Goal: Information Seeking & Learning: Learn about a topic

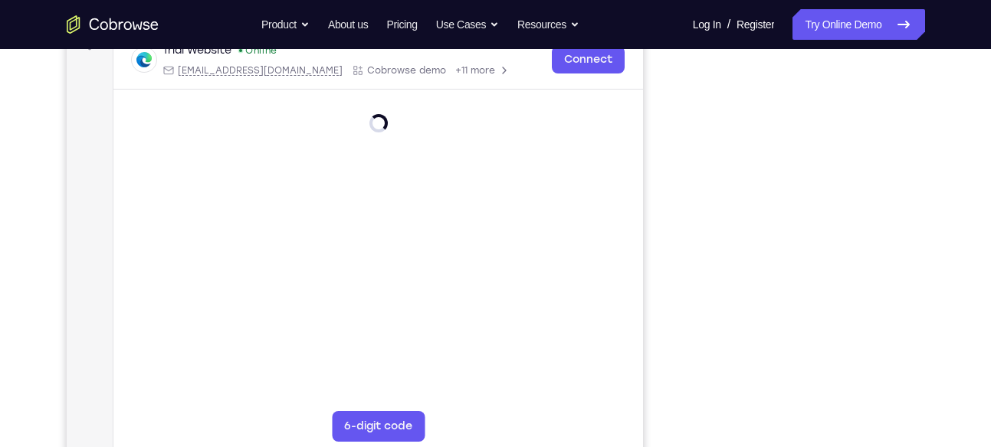
scroll to position [250, 0]
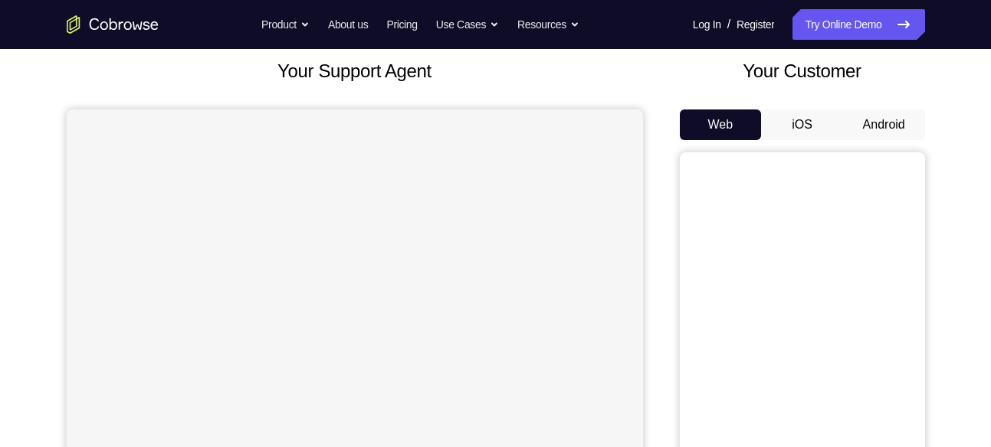
scroll to position [90, 0]
click at [879, 110] on button "Android" at bounding box center [884, 124] width 82 height 31
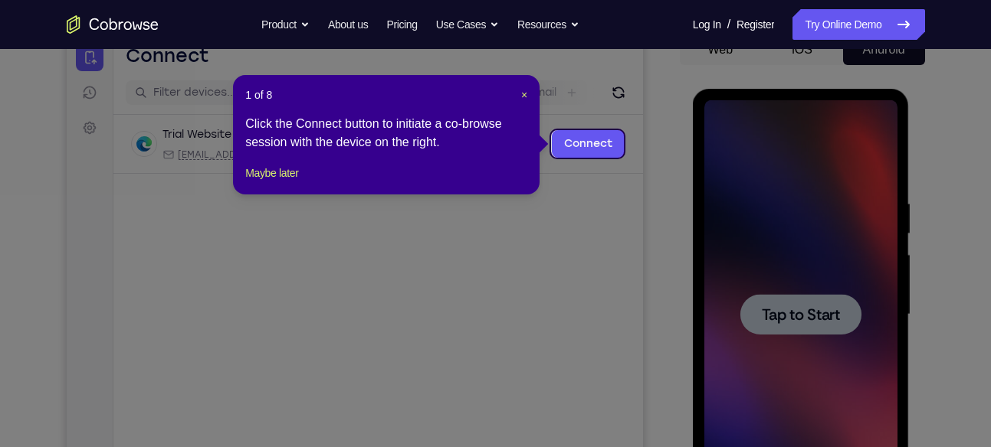
scroll to position [160, 0]
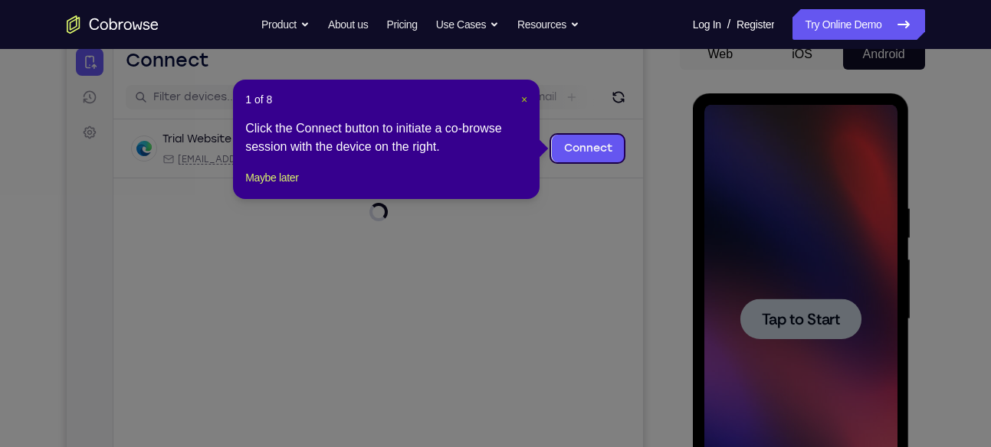
click at [521, 96] on span "×" at bounding box center [524, 99] width 6 height 12
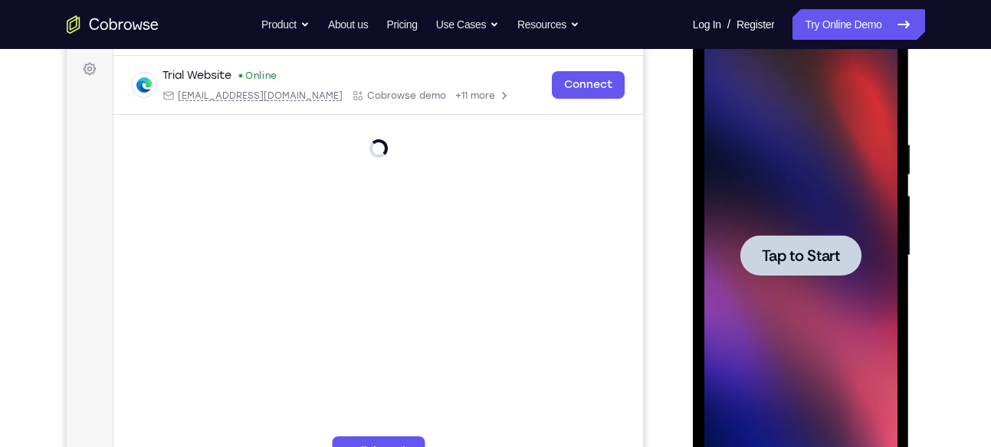
scroll to position [225, 0]
click at [794, 248] on span "Tap to Start" at bounding box center [800, 254] width 78 height 15
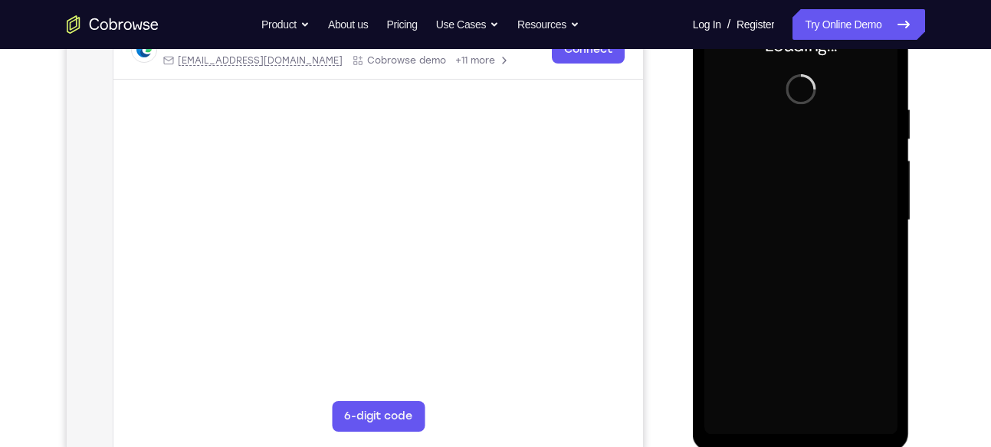
scroll to position [260, 0]
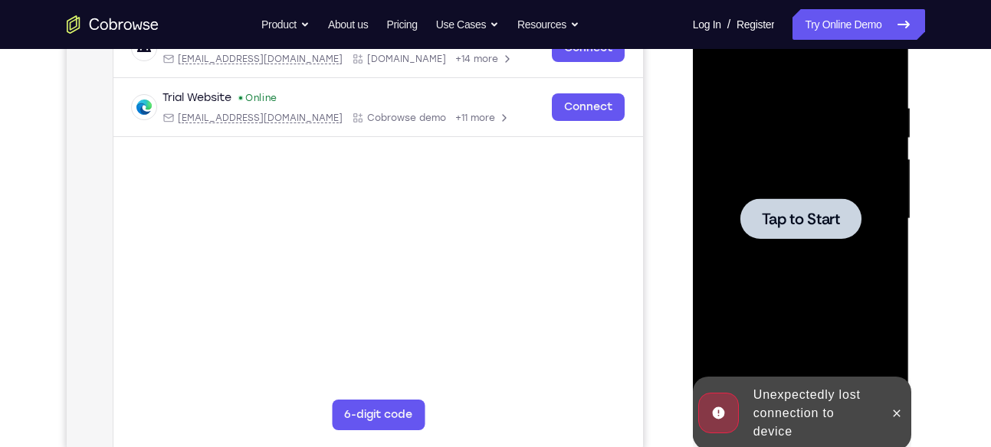
click at [786, 200] on div at bounding box center [800, 218] width 121 height 41
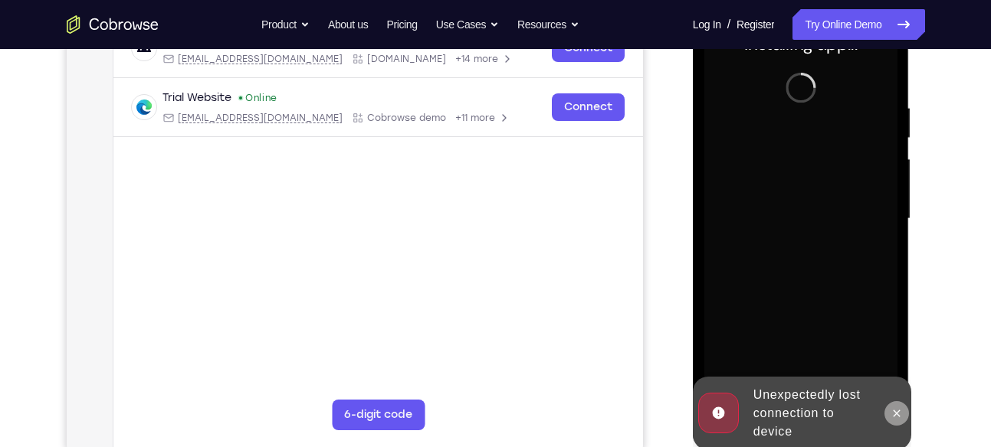
click at [896, 408] on icon at bounding box center [896, 414] width 12 height 12
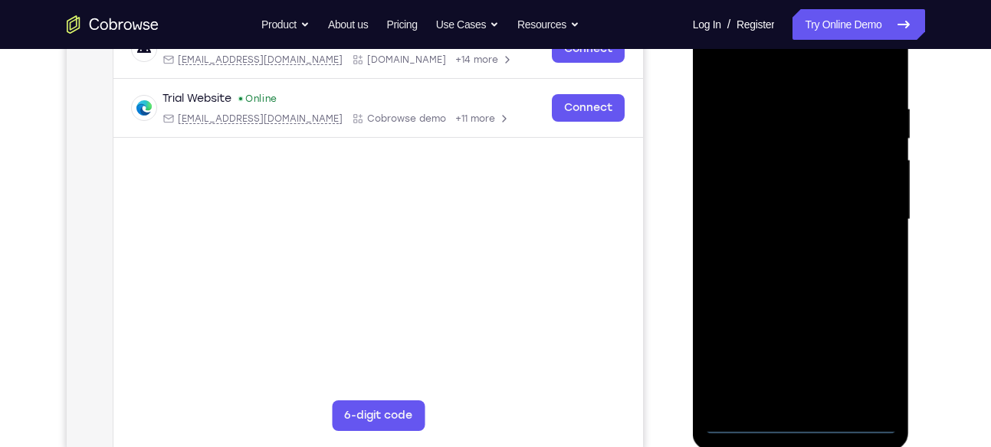
scroll to position [258, 0]
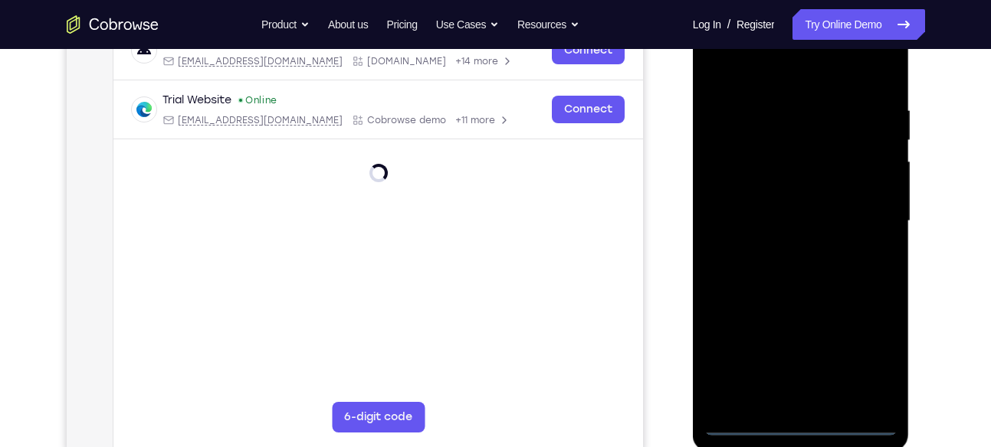
click at [801, 427] on div at bounding box center [800, 221] width 193 height 429
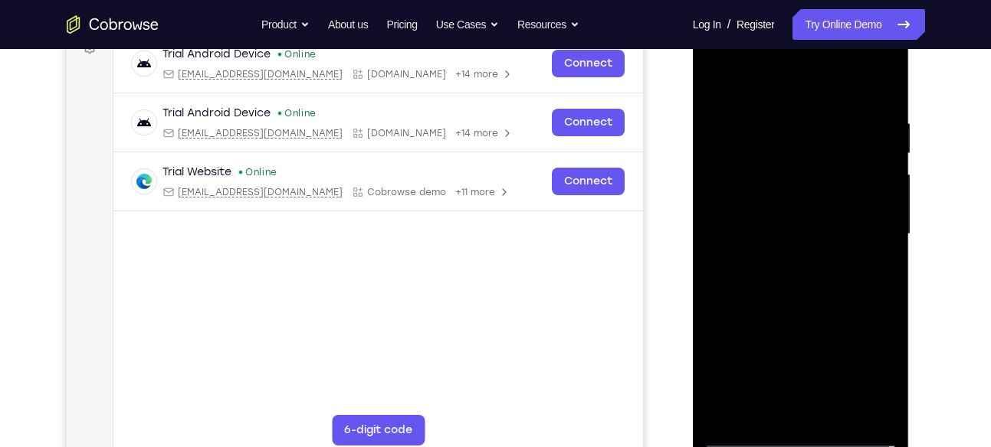
scroll to position [248, 0]
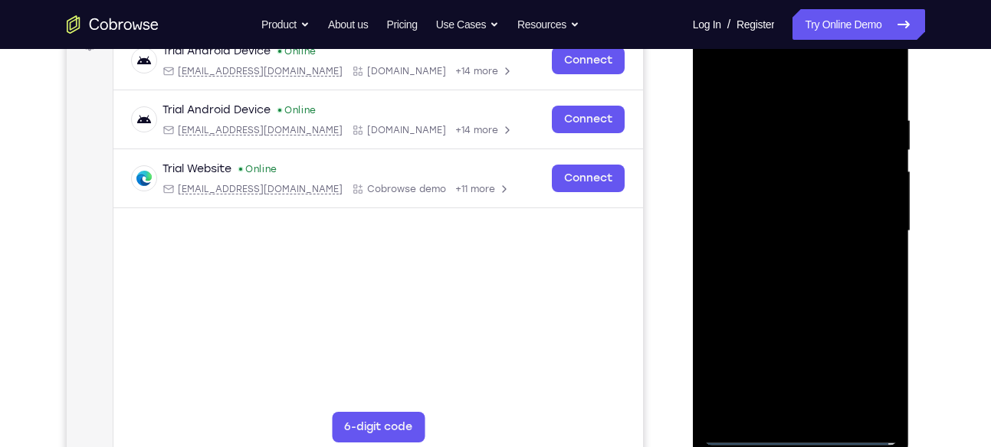
click at [865, 351] on div at bounding box center [800, 231] width 193 height 429
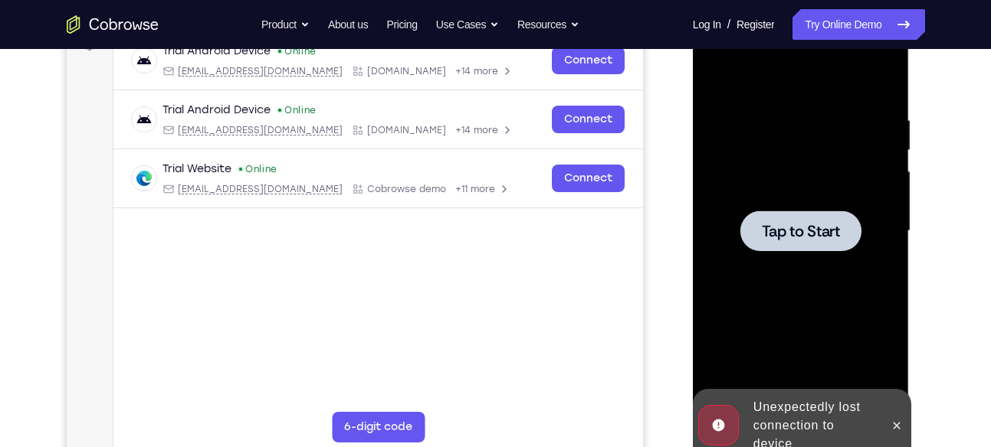
click at [812, 249] on div at bounding box center [800, 231] width 121 height 41
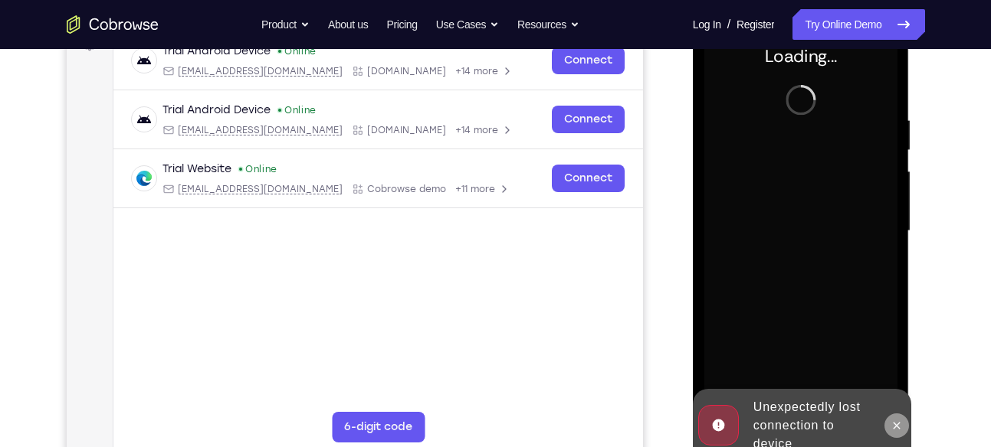
click at [897, 425] on icon at bounding box center [896, 425] width 7 height 7
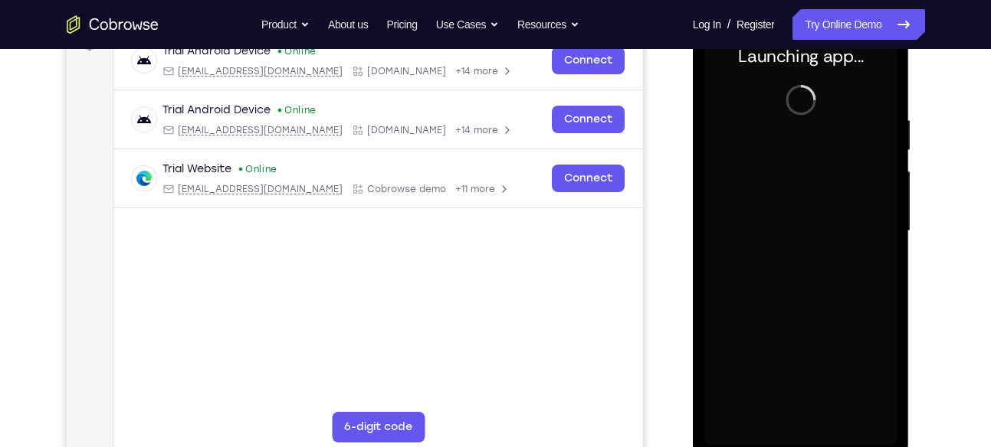
scroll to position [305, 0]
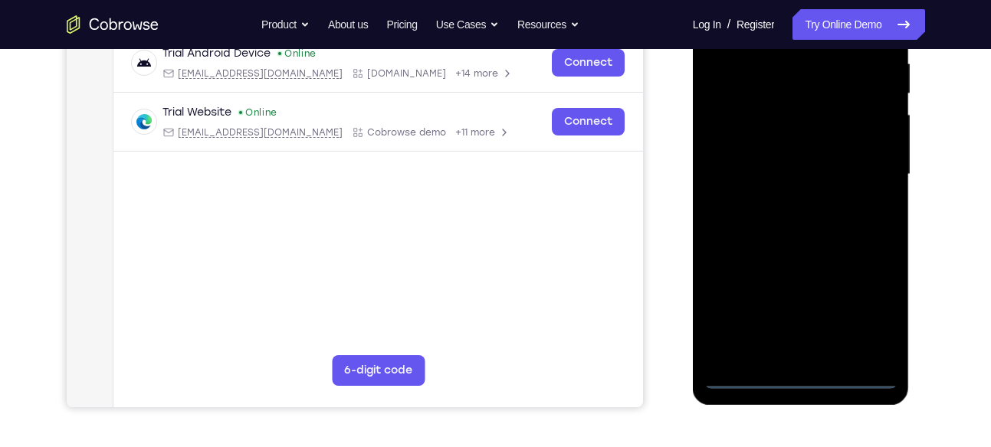
click at [792, 375] on div at bounding box center [800, 174] width 193 height 429
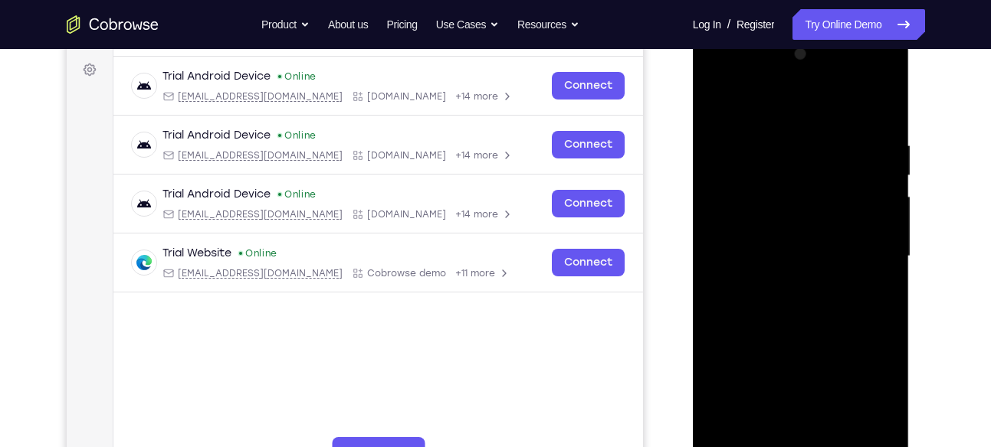
scroll to position [222, 0]
click at [867, 392] on div at bounding box center [800, 257] width 193 height 429
click at [749, 104] on div at bounding box center [800, 257] width 193 height 429
click at [792, 172] on div at bounding box center [800, 257] width 193 height 429
click at [749, 226] on div at bounding box center [800, 257] width 193 height 429
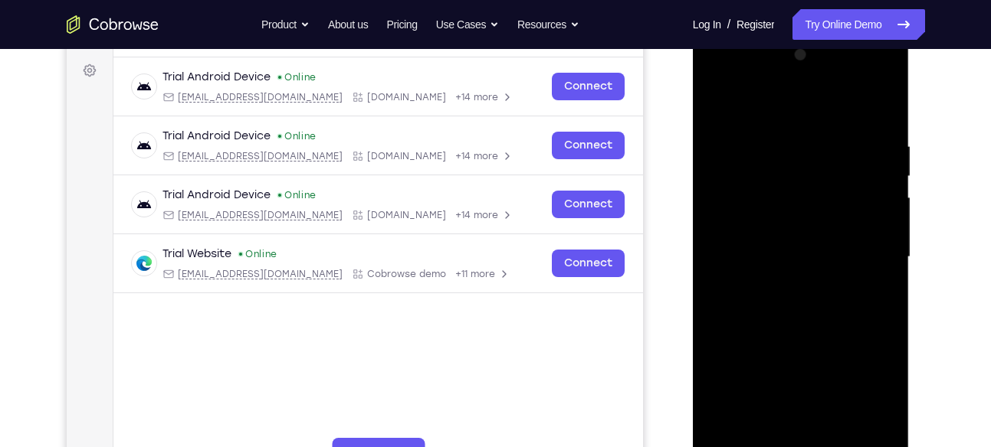
click at [765, 229] on div at bounding box center [800, 257] width 193 height 429
click at [781, 260] on div at bounding box center [800, 257] width 193 height 429
click at [741, 260] on div at bounding box center [800, 257] width 193 height 429
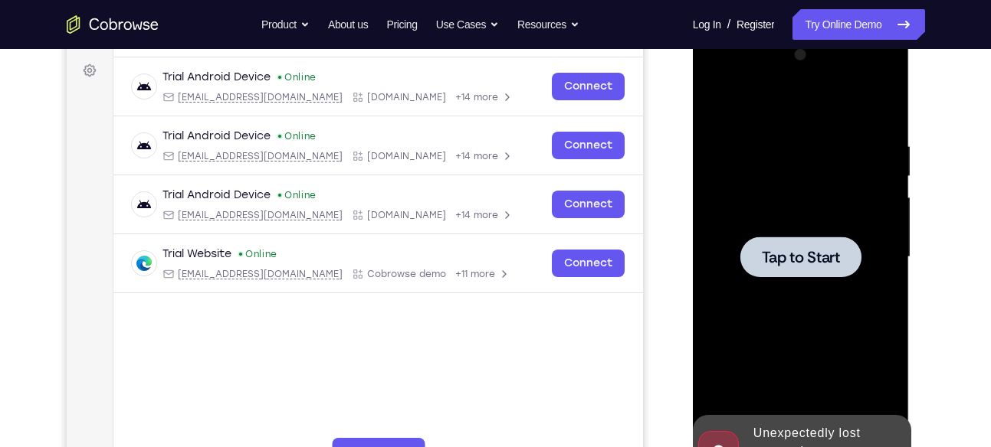
click at [797, 250] on span "Tap to Start" at bounding box center [800, 257] width 78 height 15
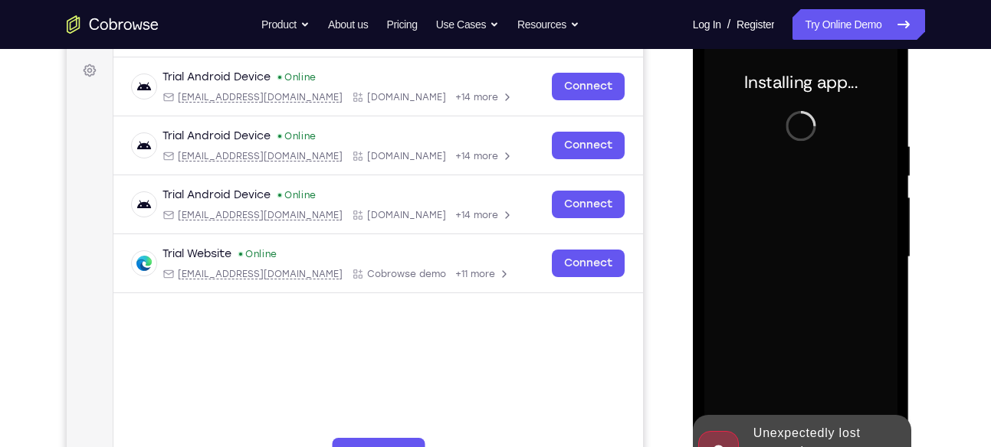
scroll to position [279, 0]
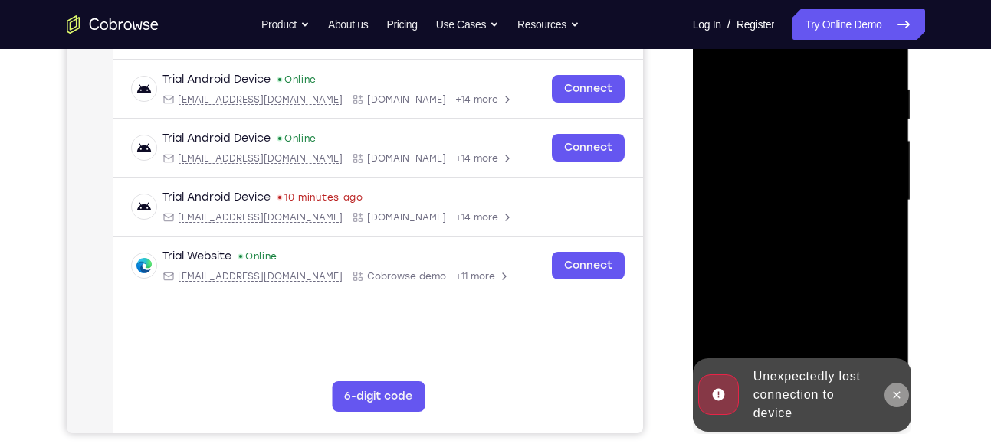
click at [895, 404] on button at bounding box center [896, 395] width 25 height 25
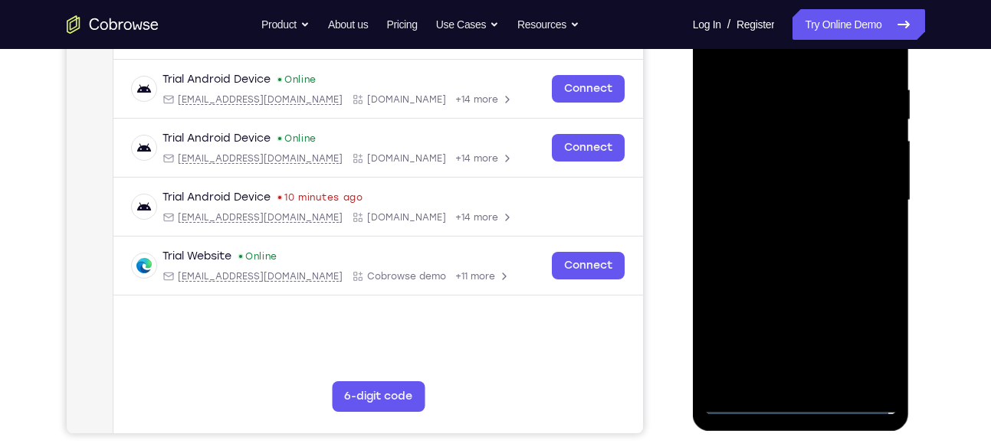
click at [802, 404] on div at bounding box center [800, 200] width 193 height 429
click at [879, 336] on div at bounding box center [800, 200] width 193 height 429
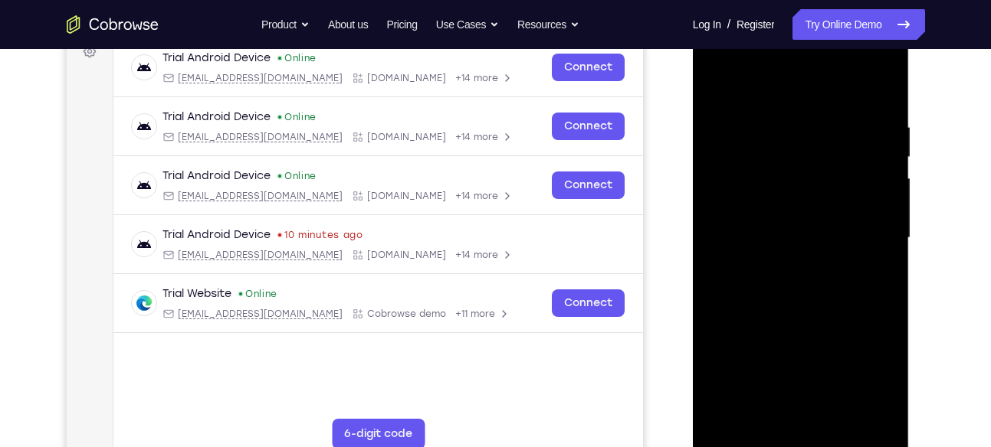
scroll to position [237, 0]
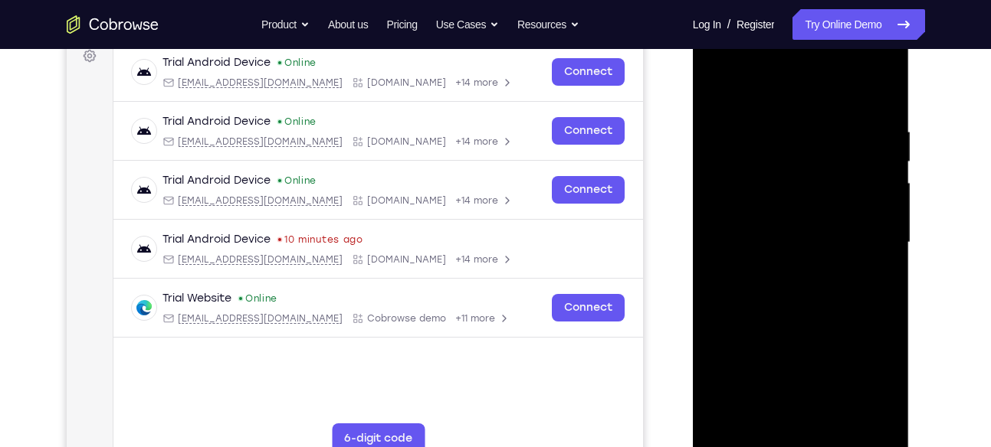
click at [773, 99] on div at bounding box center [800, 242] width 193 height 429
click at [755, 148] on div at bounding box center [800, 242] width 193 height 429
click at [769, 210] on div at bounding box center [800, 242] width 193 height 429
click at [742, 249] on div at bounding box center [800, 242] width 193 height 429
click at [743, 444] on div at bounding box center [800, 242] width 193 height 429
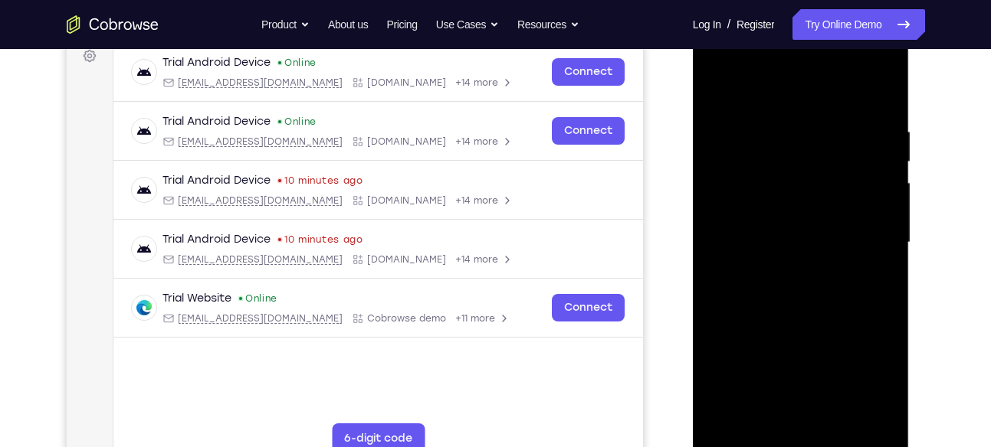
click at [766, 295] on div at bounding box center [800, 242] width 193 height 429
click at [772, 336] on div at bounding box center [800, 242] width 193 height 429
click at [784, 166] on div at bounding box center [800, 242] width 193 height 429
click at [794, 203] on div at bounding box center [800, 242] width 193 height 429
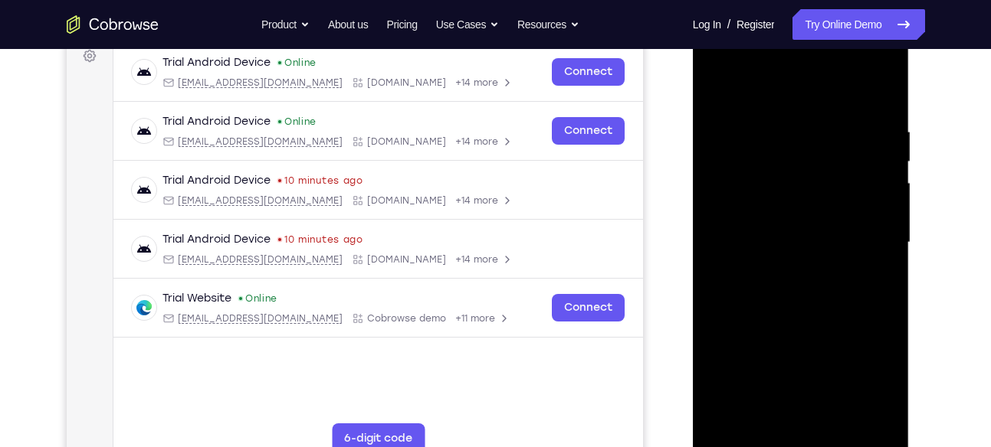
drag, startPoint x: 771, startPoint y: 320, endPoint x: 778, endPoint y: 142, distance: 178.6
click at [778, 142] on div at bounding box center [800, 242] width 193 height 429
click at [775, 414] on div at bounding box center [800, 242] width 193 height 429
click at [750, 211] on div at bounding box center [800, 242] width 193 height 429
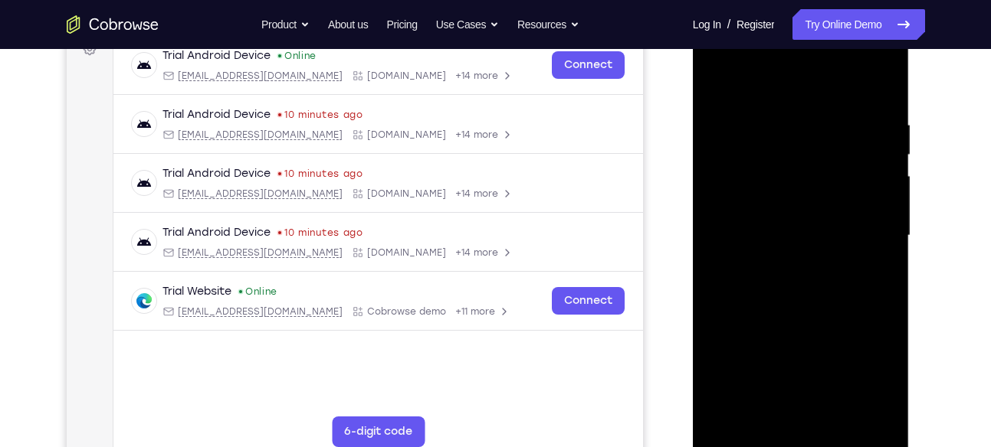
scroll to position [239, 0]
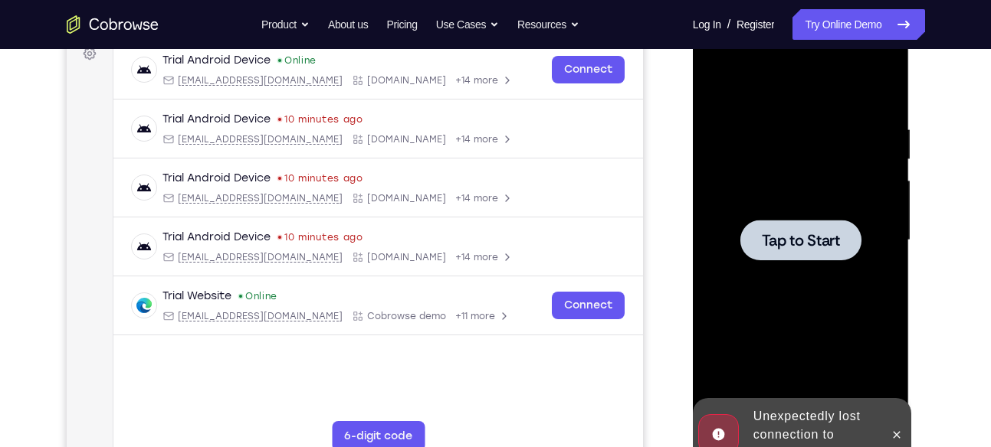
click at [760, 212] on div at bounding box center [800, 240] width 193 height 429
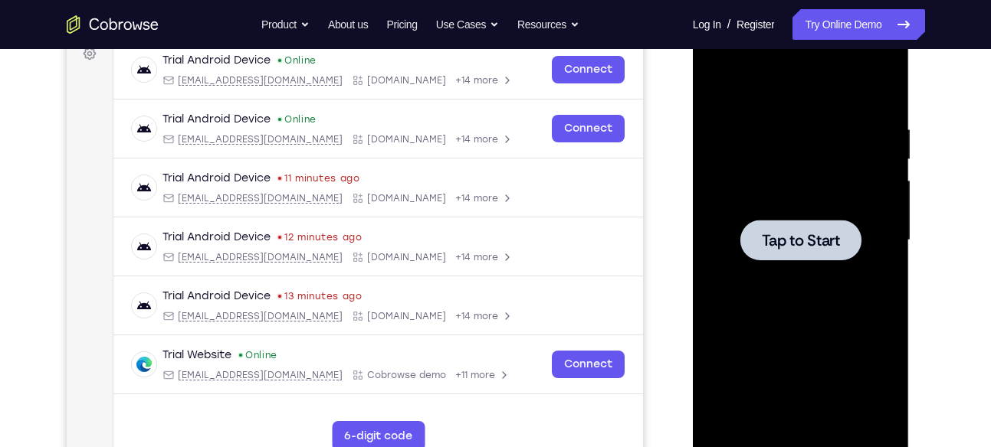
drag, startPoint x: 830, startPoint y: 240, endPoint x: 1141, endPoint y: 202, distance: 314.1
click at [830, 240] on span "Tap to Start" at bounding box center [800, 240] width 78 height 15
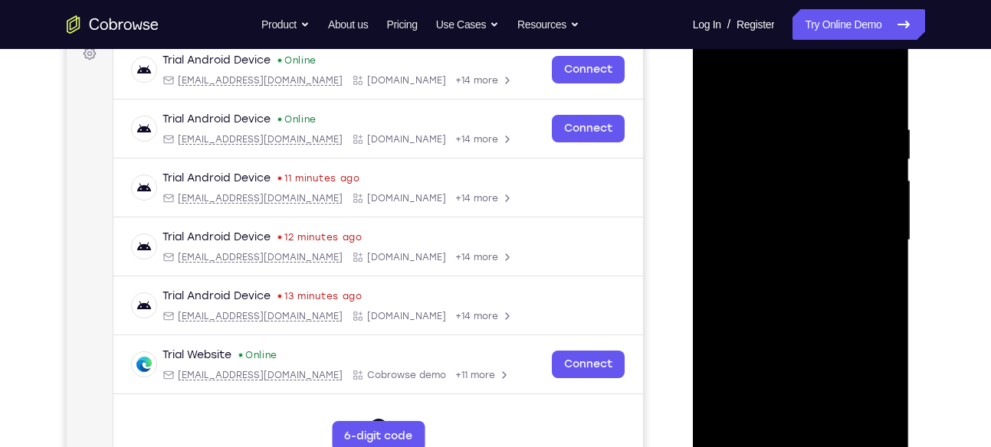
click at [798, 443] on div at bounding box center [800, 240] width 193 height 429
click at [857, 370] on div at bounding box center [800, 240] width 193 height 429
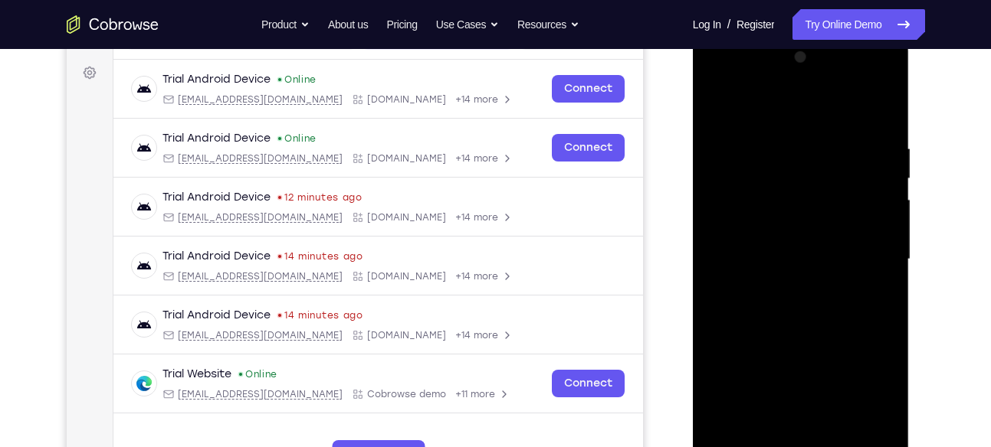
scroll to position [219, 0]
click at [742, 107] on div at bounding box center [800, 260] width 193 height 429
click at [748, 177] on div at bounding box center [800, 260] width 193 height 429
click at [748, 231] on div at bounding box center [800, 260] width 193 height 429
click at [741, 266] on div at bounding box center [800, 260] width 193 height 429
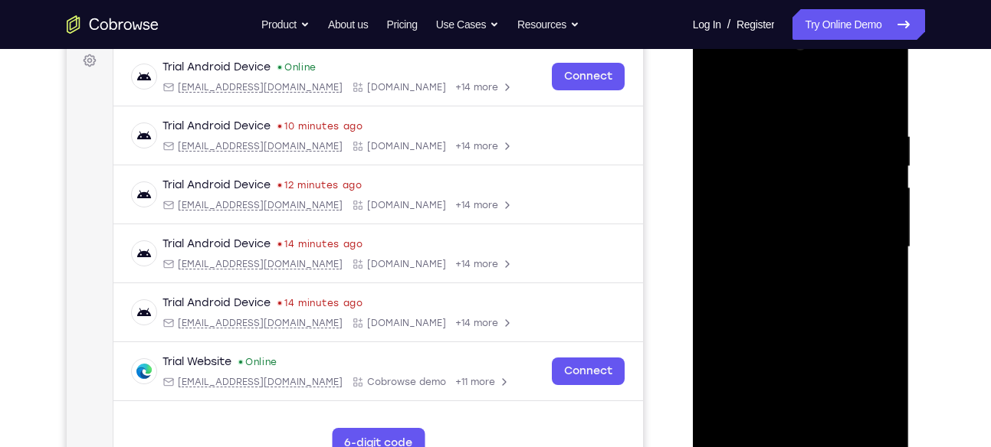
scroll to position [233, 0]
click at [739, 21] on div at bounding box center [801, 21] width 217 height 0
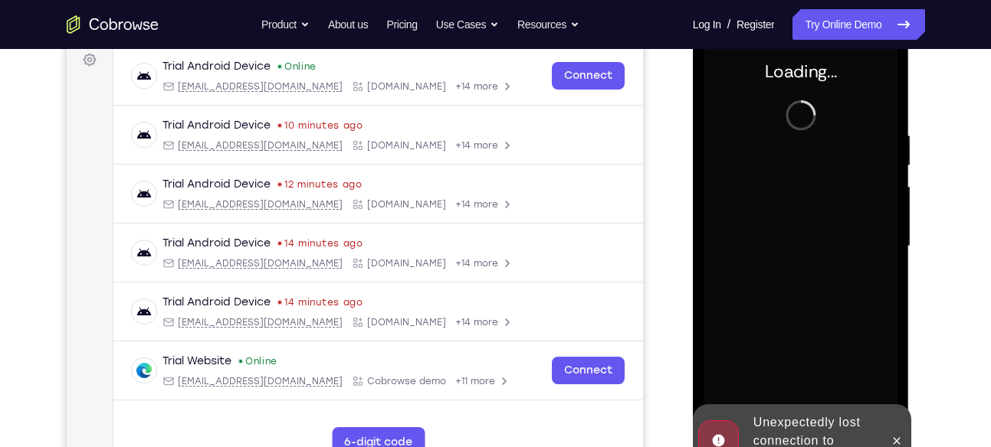
click at [739, 249] on div at bounding box center [800, 246] width 193 height 429
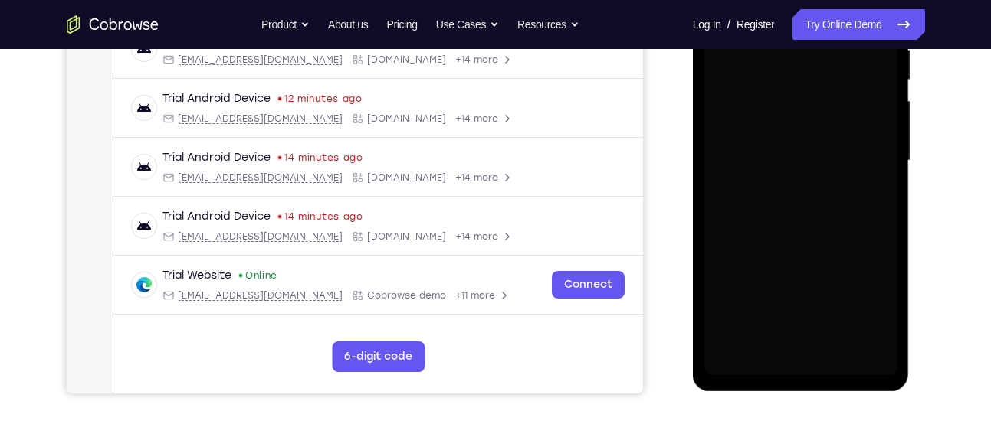
scroll to position [321, 0]
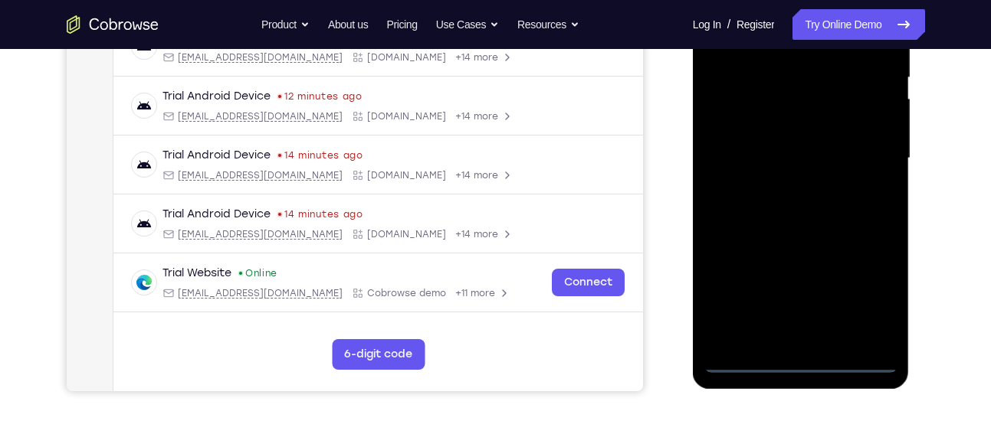
click at [800, 359] on div at bounding box center [800, 158] width 193 height 429
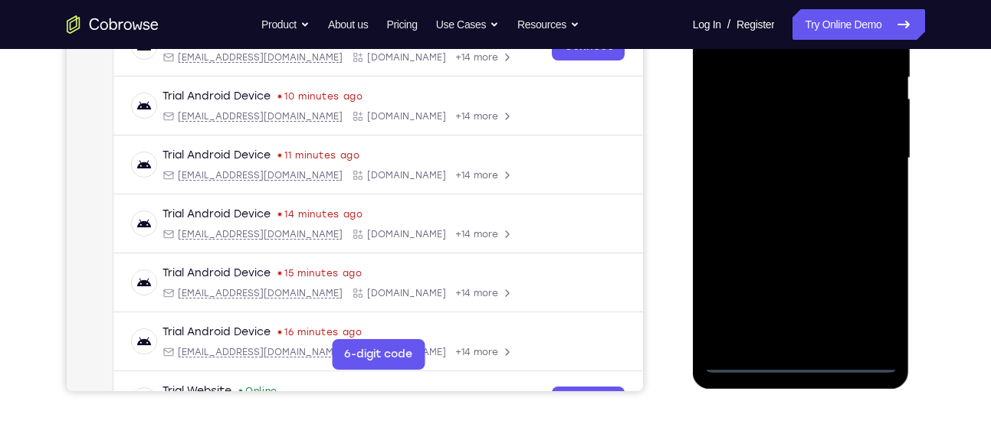
click at [873, 293] on div at bounding box center [800, 158] width 193 height 429
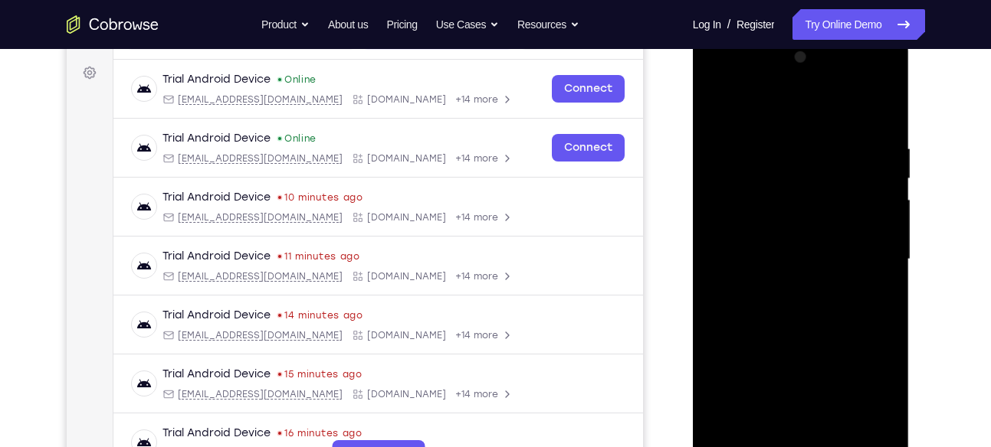
scroll to position [219, 0]
click at [741, 113] on div at bounding box center [800, 260] width 193 height 429
click at [744, 170] on div at bounding box center [800, 260] width 193 height 429
drag, startPoint x: 807, startPoint y: 240, endPoint x: 805, endPoint y: 103, distance: 136.4
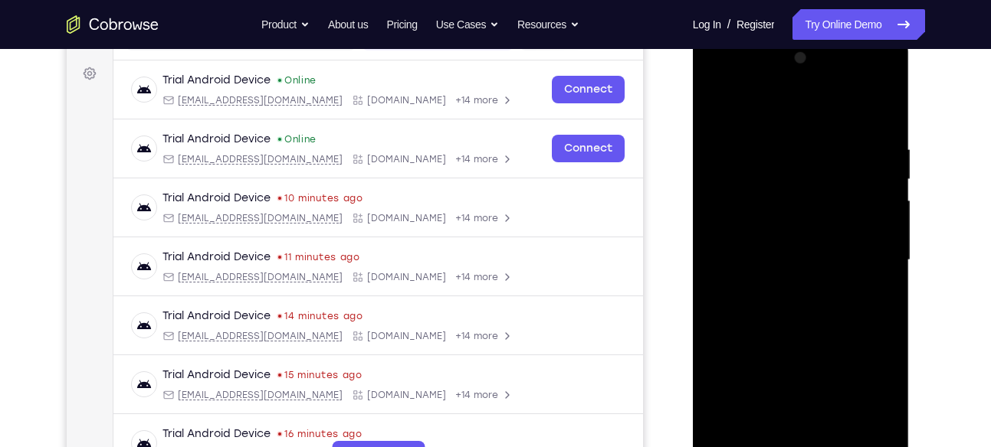
click at [805, 103] on div at bounding box center [800, 260] width 193 height 429
click at [778, 187] on div at bounding box center [800, 260] width 193 height 429
click at [755, 221] on div at bounding box center [800, 260] width 193 height 429
click at [776, 261] on div at bounding box center [800, 260] width 193 height 429
click at [768, 349] on div at bounding box center [800, 260] width 193 height 429
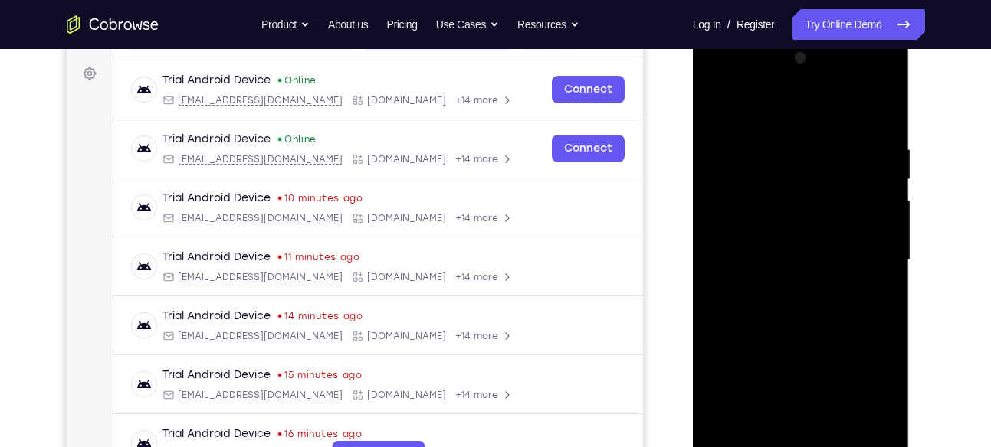
click at [801, 352] on div at bounding box center [800, 260] width 193 height 429
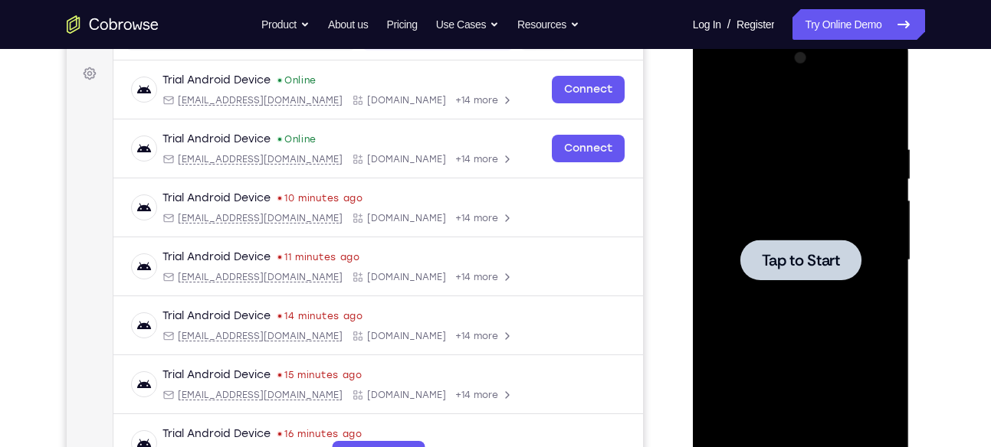
click at [782, 256] on span "Tap to Start" at bounding box center [800, 260] width 78 height 15
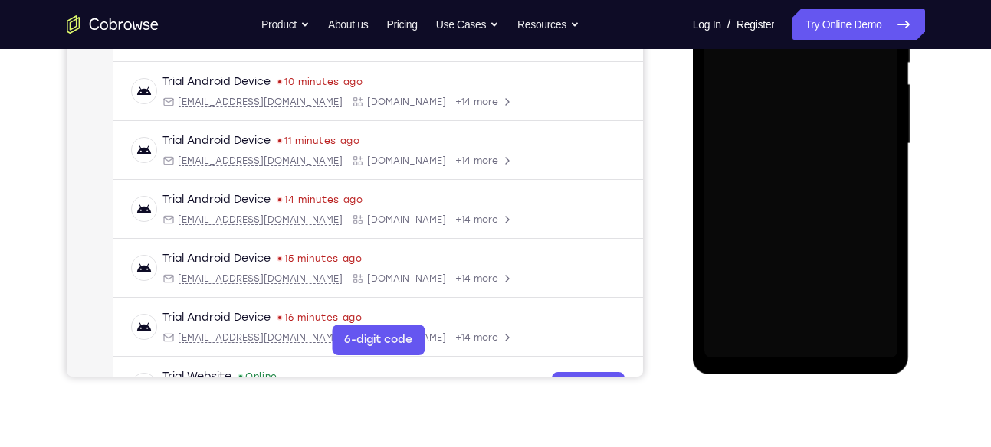
scroll to position [336, 0]
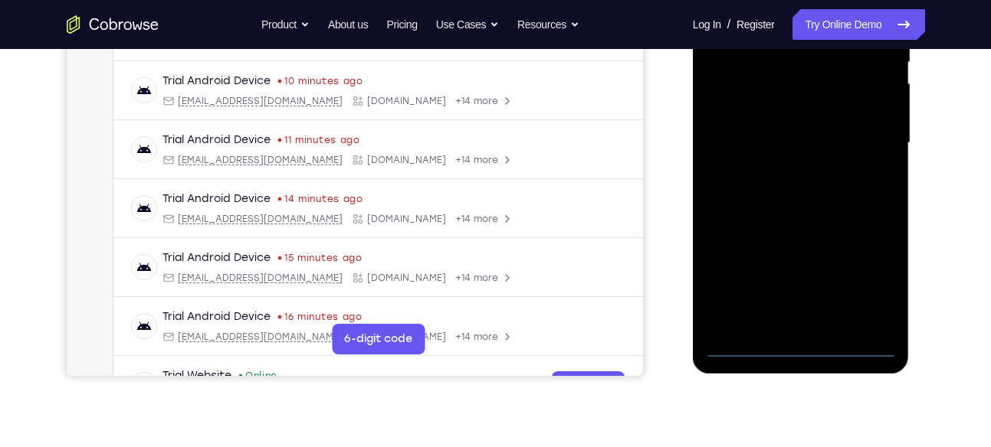
click at [801, 354] on div at bounding box center [800, 143] width 193 height 429
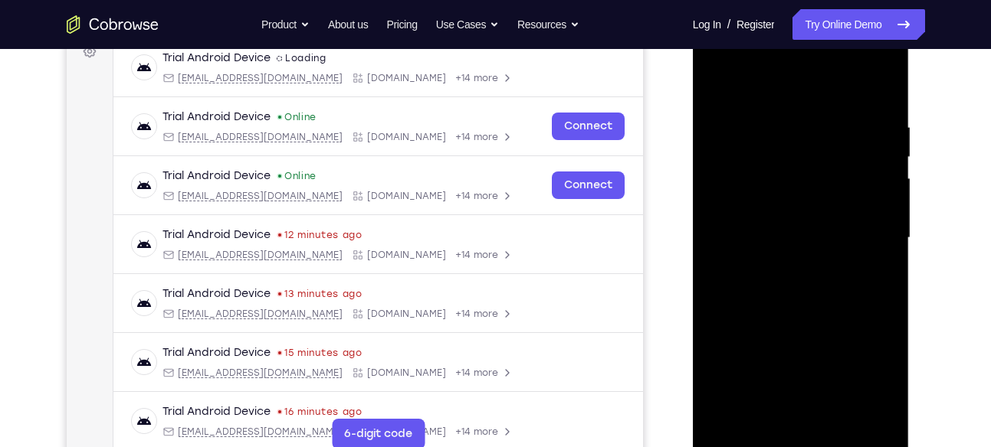
scroll to position [241, 0]
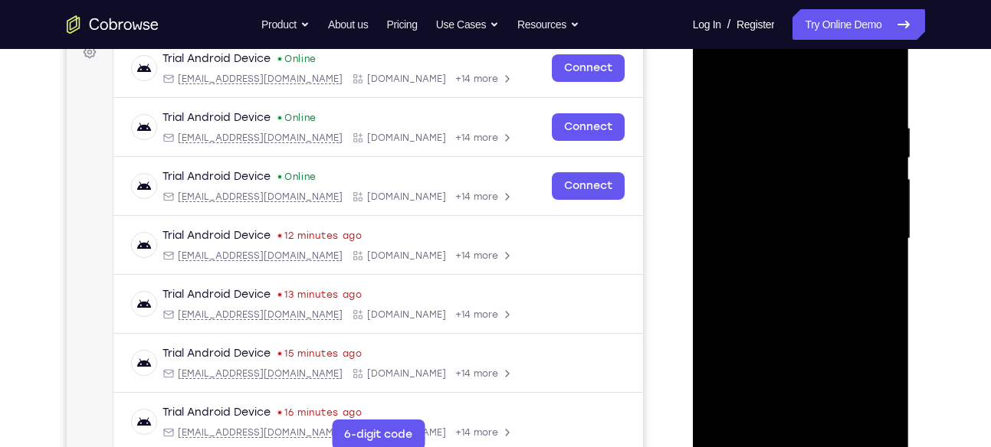
click at [875, 375] on div at bounding box center [800, 239] width 193 height 429
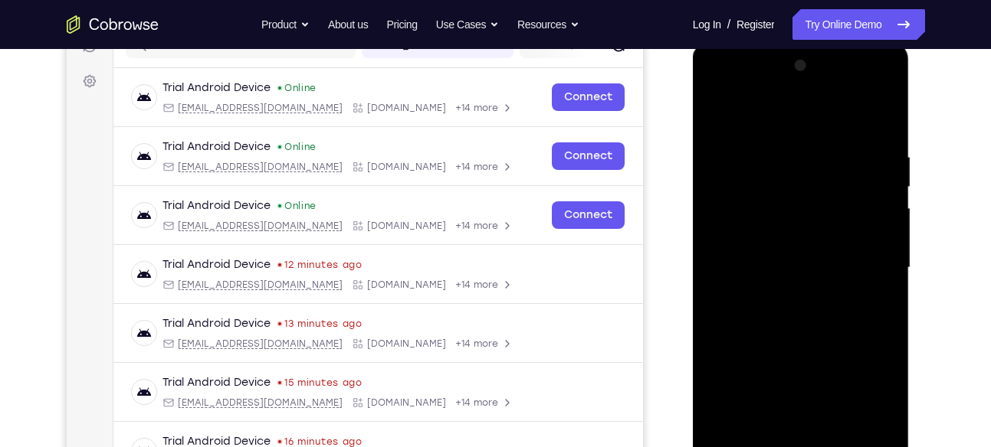
scroll to position [211, 0]
click at [757, 117] on div at bounding box center [800, 268] width 193 height 429
click at [760, 172] on div at bounding box center [800, 268] width 193 height 429
click at [752, 185] on div at bounding box center [800, 268] width 193 height 429
drag, startPoint x: 774, startPoint y: 238, endPoint x: 780, endPoint y: 22, distance: 216.1
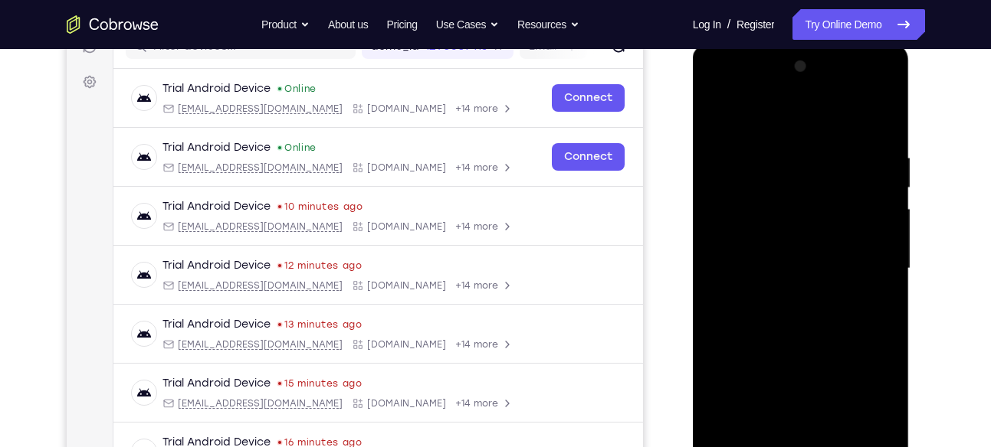
click at [780, 43] on html "Online web based iOS Simulators and Android Emulators. Run iPhone, iPad, Mobile…" at bounding box center [802, 273] width 218 height 460
click at [771, 190] on div at bounding box center [800, 268] width 193 height 429
click at [750, 234] on div at bounding box center [800, 268] width 193 height 429
click at [754, 264] on div at bounding box center [800, 268] width 193 height 429
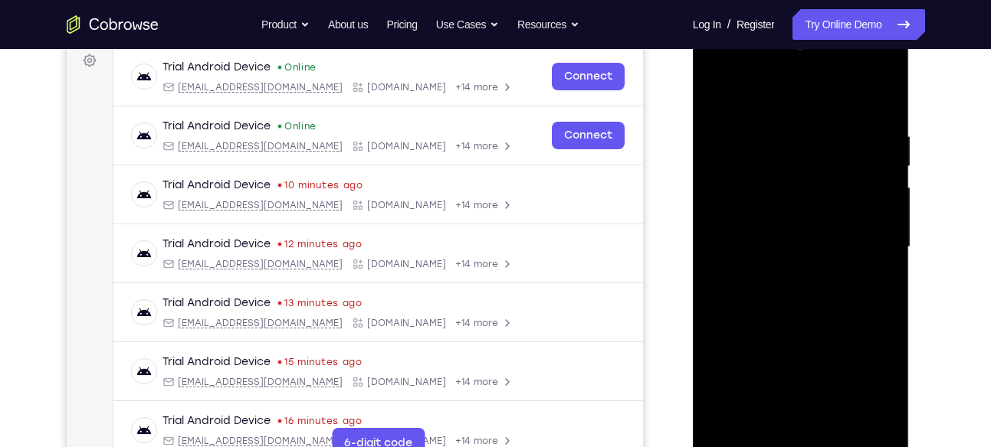
scroll to position [234, 0]
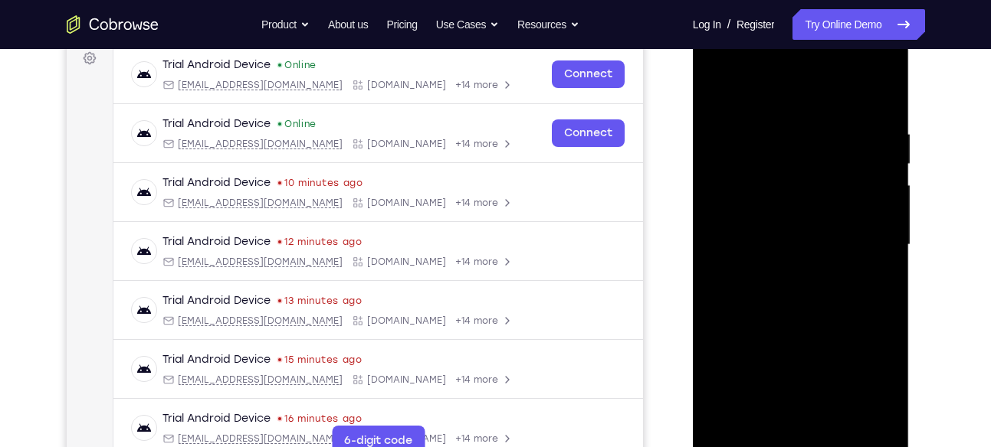
click at [784, 336] on div at bounding box center [800, 245] width 193 height 429
click at [787, 205] on div at bounding box center [800, 245] width 193 height 429
click at [794, 204] on div at bounding box center [800, 245] width 193 height 429
drag, startPoint x: 800, startPoint y: 287, endPoint x: 795, endPoint y: 141, distance: 146.4
click at [795, 141] on div at bounding box center [800, 245] width 193 height 429
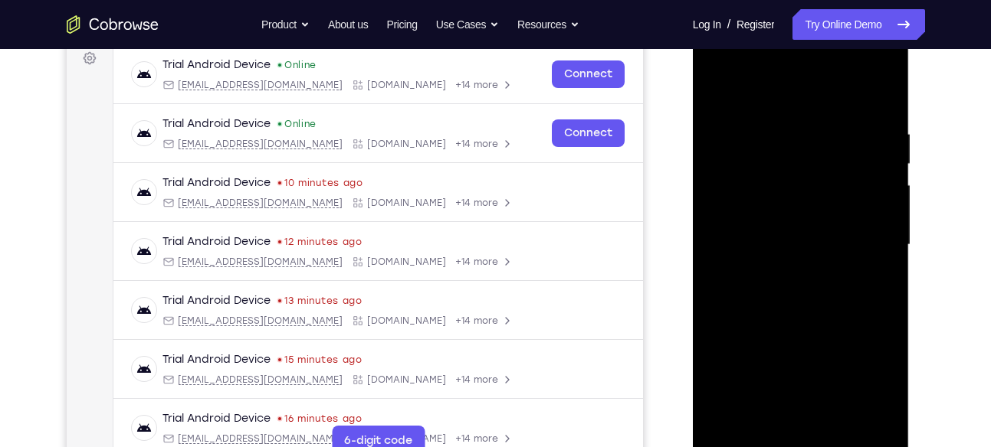
click at [765, 414] on div at bounding box center [800, 245] width 193 height 429
click at [788, 286] on div at bounding box center [800, 245] width 193 height 429
click at [797, 420] on div at bounding box center [800, 245] width 193 height 429
click at [759, 215] on div at bounding box center [800, 245] width 193 height 429
click at [793, 275] on div at bounding box center [800, 245] width 193 height 429
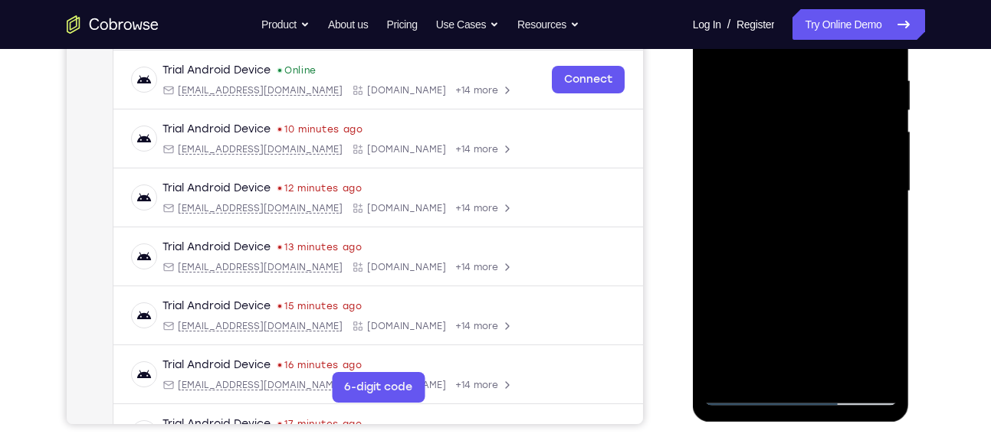
scroll to position [289, 0]
click at [747, 391] on div at bounding box center [800, 190] width 193 height 429
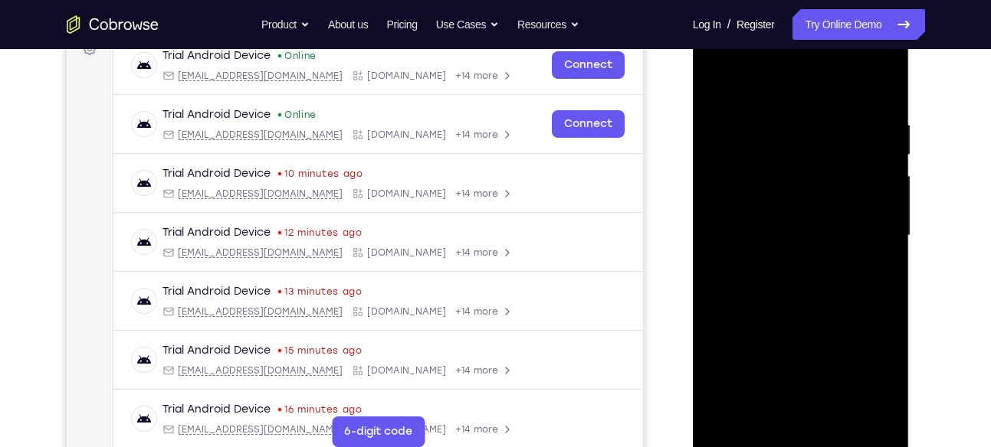
scroll to position [244, 0]
click at [761, 264] on div at bounding box center [800, 235] width 193 height 429
click at [785, 277] on div at bounding box center [800, 235] width 193 height 429
click at [719, 264] on div at bounding box center [800, 235] width 193 height 429
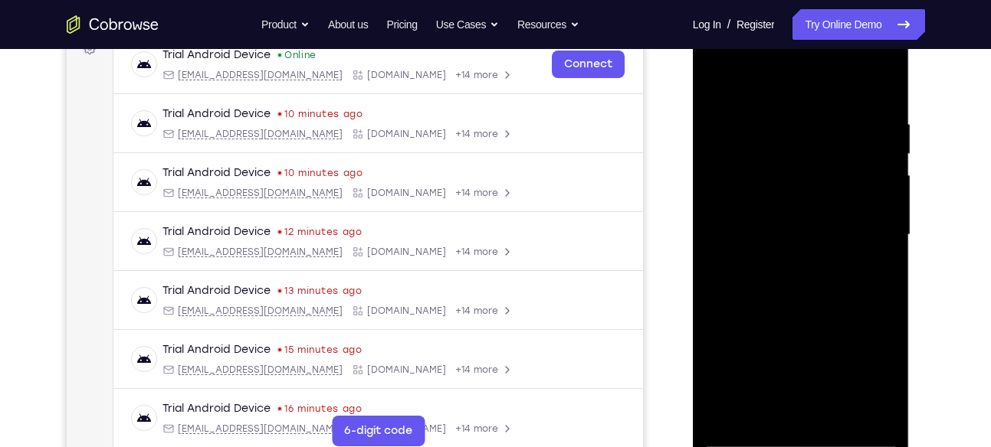
click at [765, 230] on div at bounding box center [800, 235] width 193 height 429
click at [748, 231] on div at bounding box center [800, 235] width 193 height 429
click at [771, 215] on div at bounding box center [800, 235] width 193 height 429
click at [804, 220] on div at bounding box center [800, 235] width 121 height 41
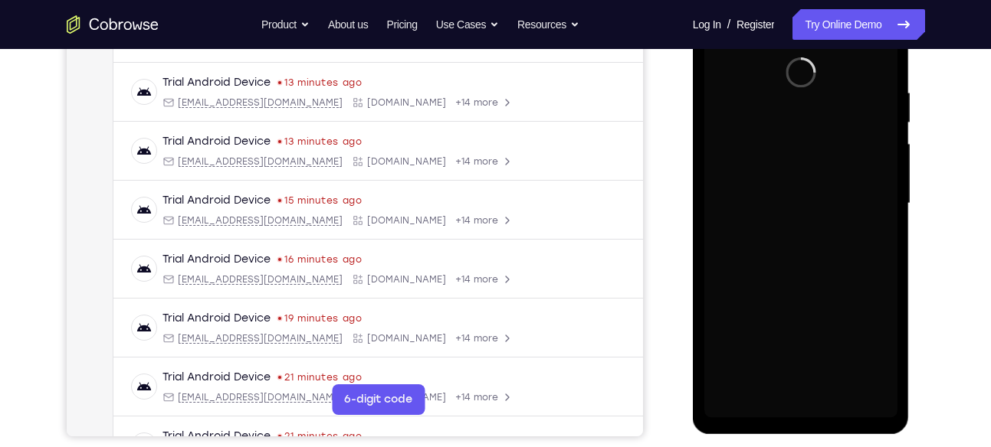
scroll to position [277, 0]
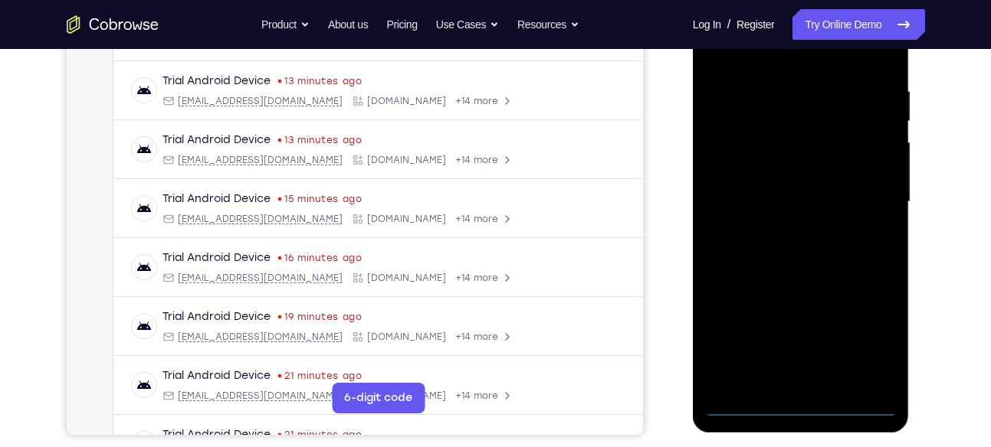
click at [800, 410] on div at bounding box center [800, 202] width 193 height 429
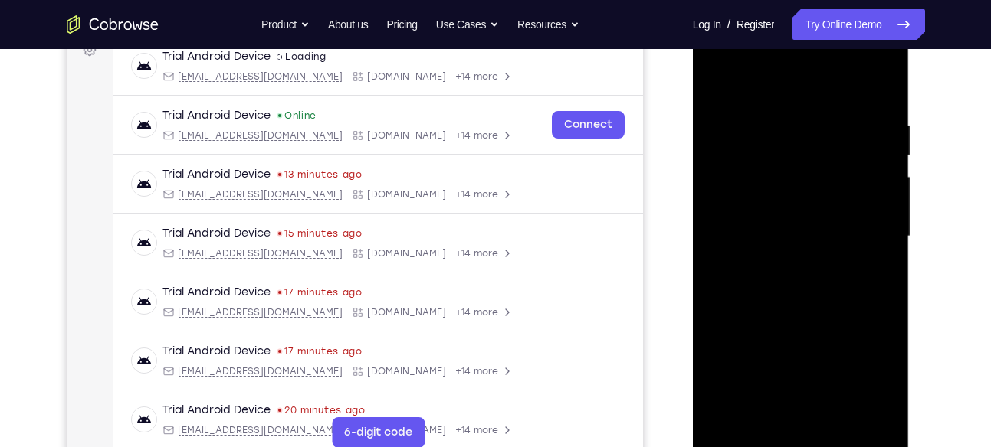
click at [865, 383] on div at bounding box center [800, 236] width 193 height 429
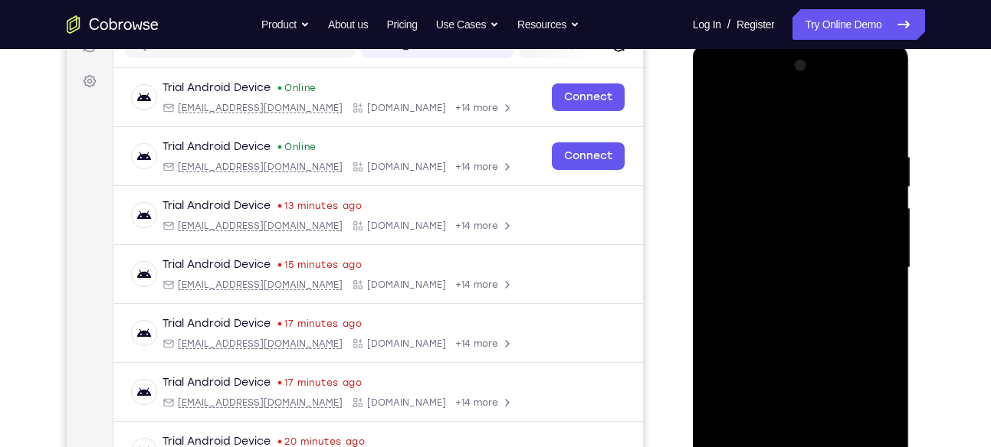
scroll to position [211, 0]
click at [787, 131] on div at bounding box center [800, 268] width 193 height 429
click at [854, 265] on div at bounding box center [800, 268] width 193 height 429
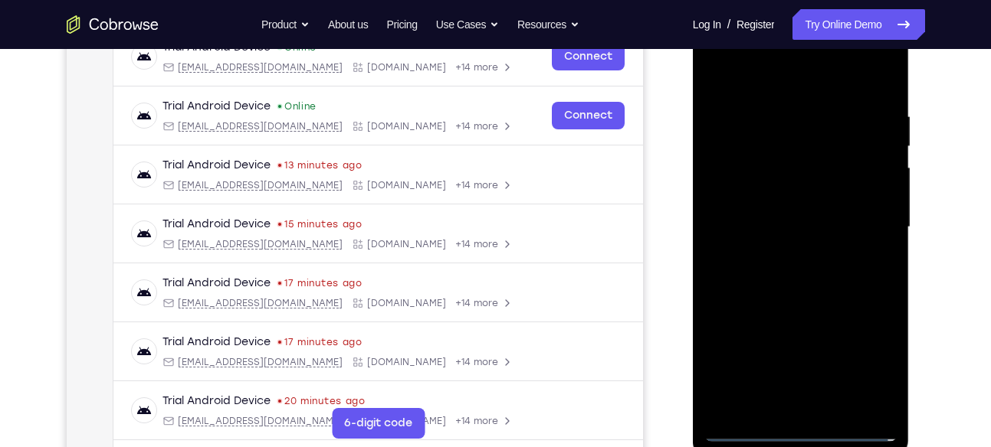
scroll to position [253, 0]
click at [788, 252] on div at bounding box center [800, 226] width 193 height 429
click at [775, 210] on div at bounding box center [800, 226] width 193 height 429
click at [777, 195] on div at bounding box center [800, 226] width 193 height 429
click at [768, 221] on div at bounding box center [800, 226] width 193 height 429
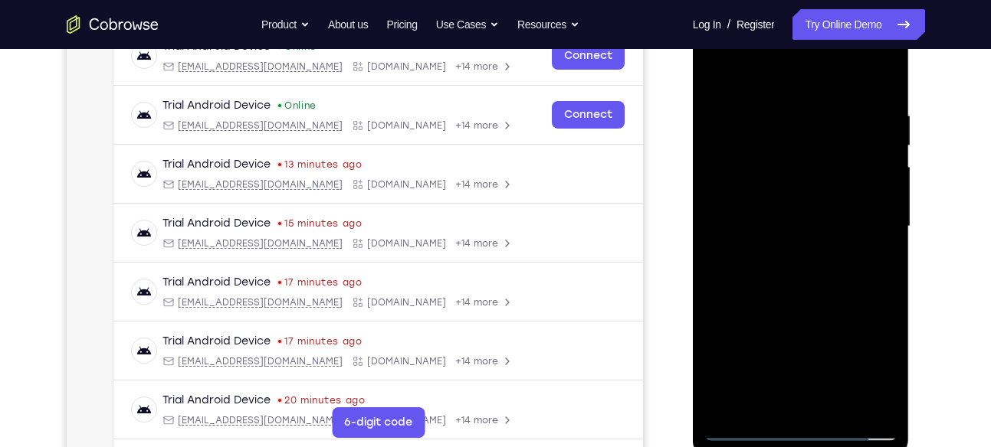
click at [789, 270] on div at bounding box center [800, 226] width 193 height 429
click at [792, 252] on div at bounding box center [800, 226] width 193 height 429
click at [775, 158] on div at bounding box center [800, 226] width 193 height 429
click at [815, 187] on div at bounding box center [800, 226] width 193 height 429
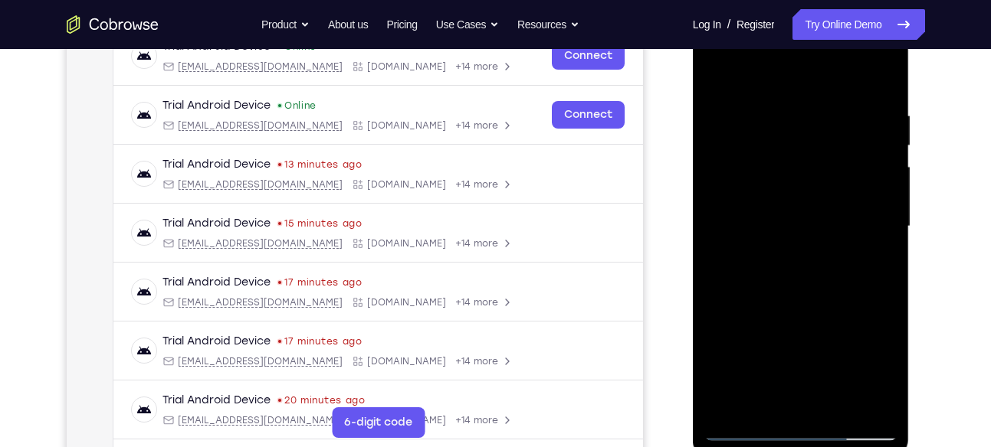
click at [801, 186] on div at bounding box center [800, 226] width 193 height 429
click at [770, 185] on div at bounding box center [800, 226] width 193 height 429
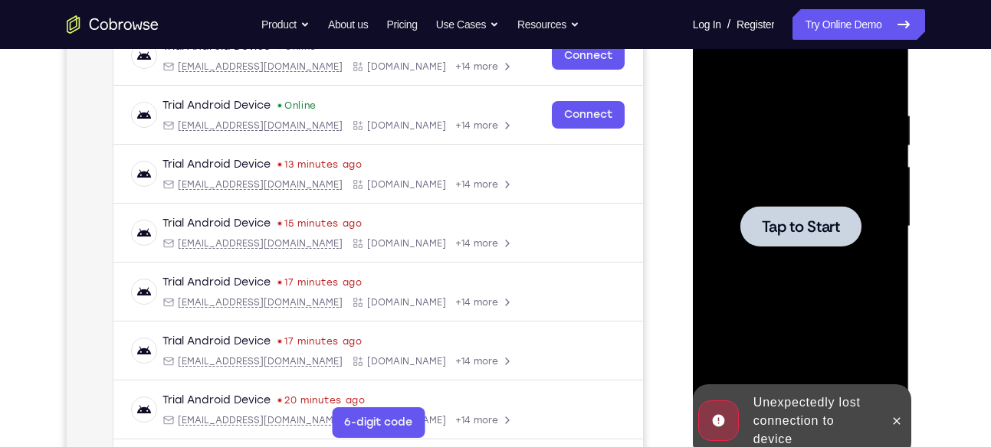
click at [809, 206] on div at bounding box center [800, 226] width 121 height 41
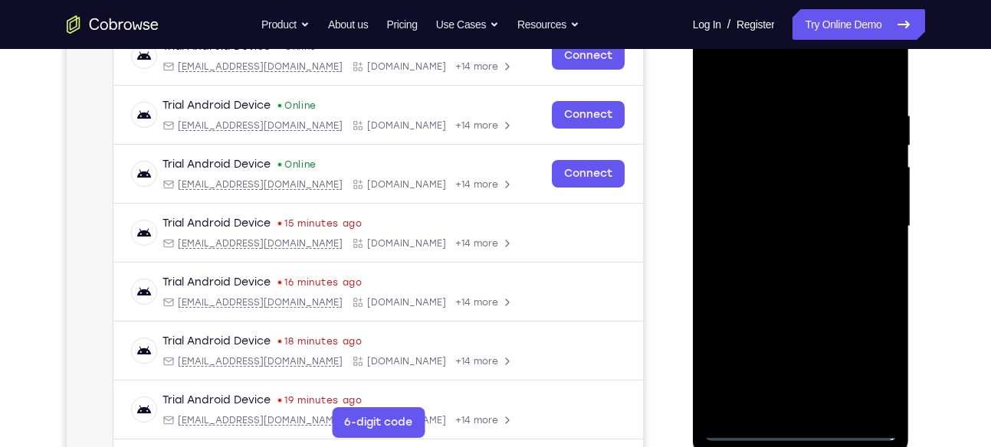
click at [802, 434] on div at bounding box center [800, 226] width 193 height 429
click at [802, 427] on div at bounding box center [800, 226] width 193 height 429
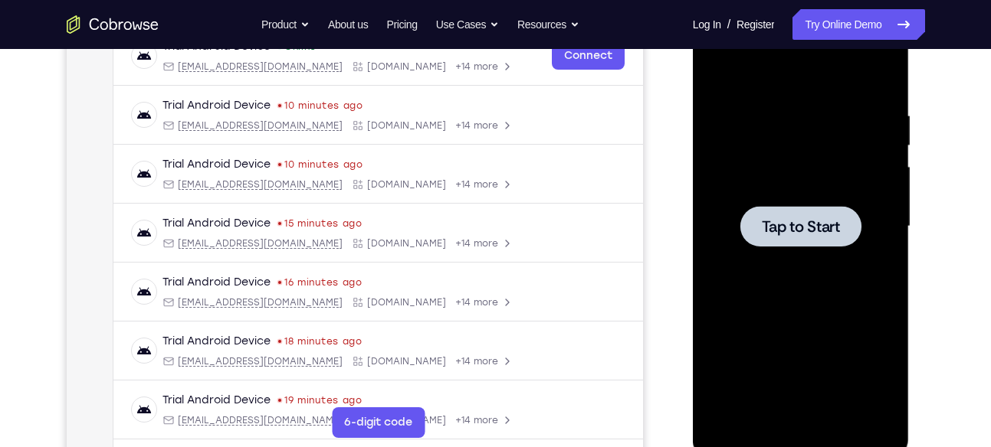
click at [808, 232] on span "Tap to Start" at bounding box center [800, 226] width 78 height 15
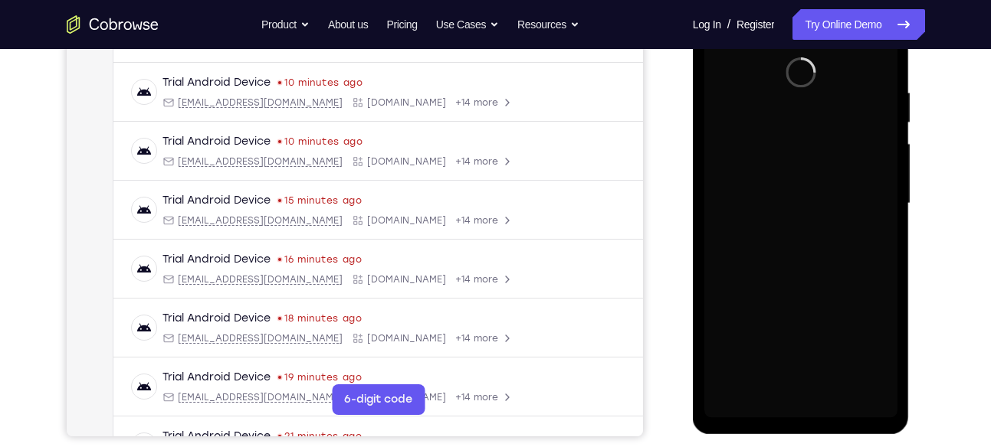
scroll to position [283, 0]
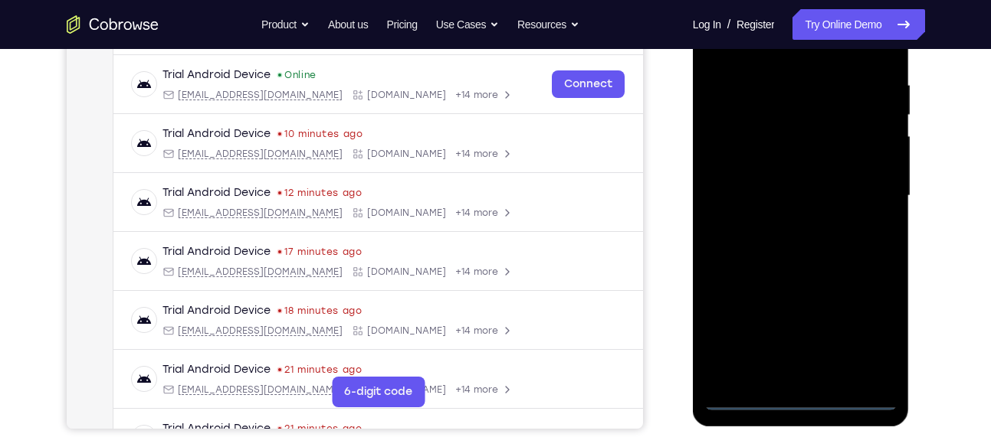
click at [797, 405] on div at bounding box center [800, 196] width 193 height 429
click at [860, 339] on div at bounding box center [800, 196] width 193 height 429
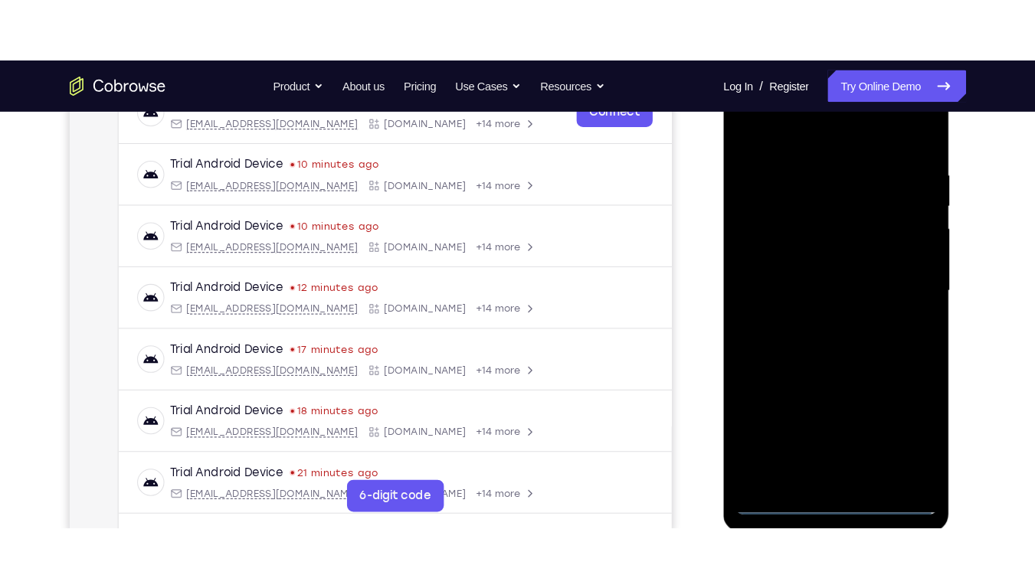
scroll to position [258, 0]
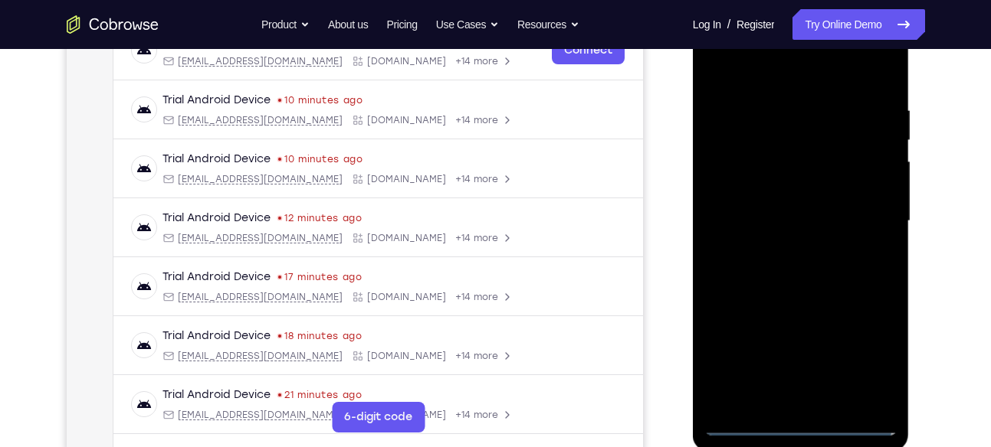
click at [758, 80] on div at bounding box center [800, 221] width 193 height 429
click at [766, 129] on div at bounding box center [800, 221] width 193 height 429
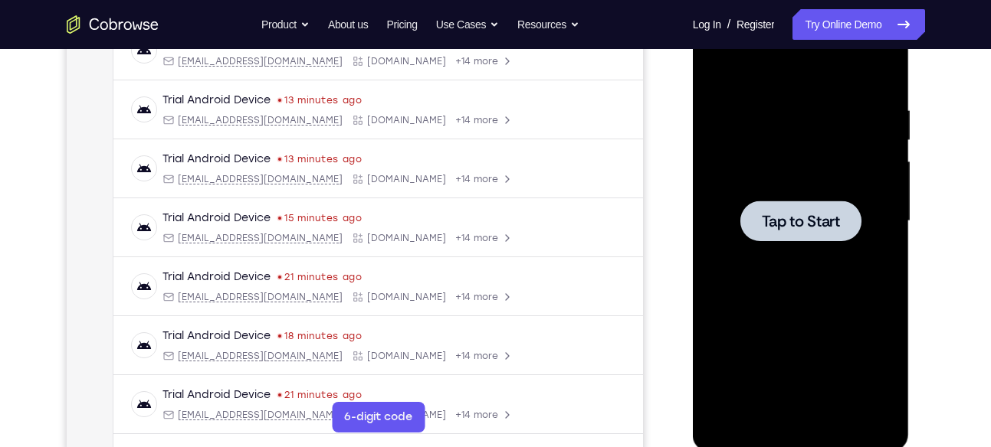
click at [811, 218] on span "Tap to Start" at bounding box center [800, 221] width 78 height 15
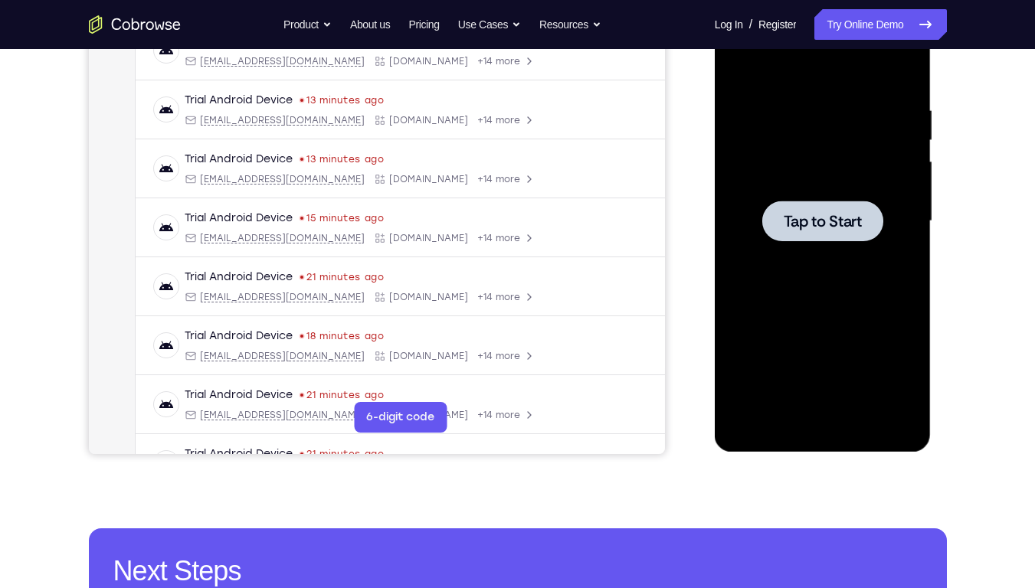
click at [843, 229] on span "Tap to Start" at bounding box center [823, 221] width 78 height 15
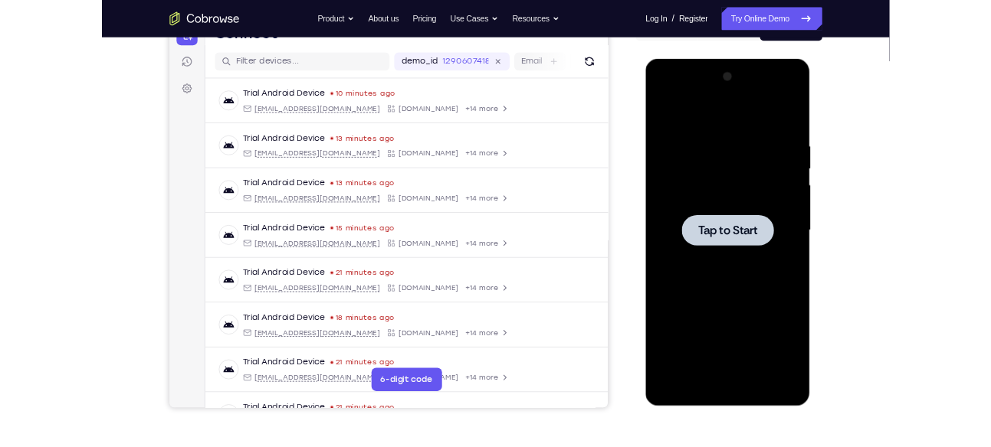
scroll to position [178, 0]
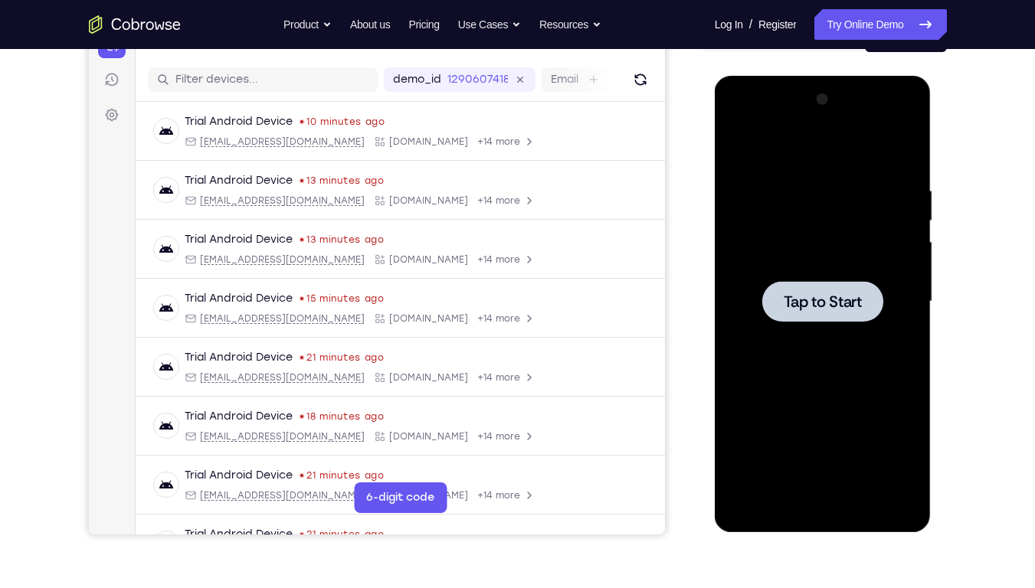
click at [821, 312] on div at bounding box center [822, 301] width 121 height 41
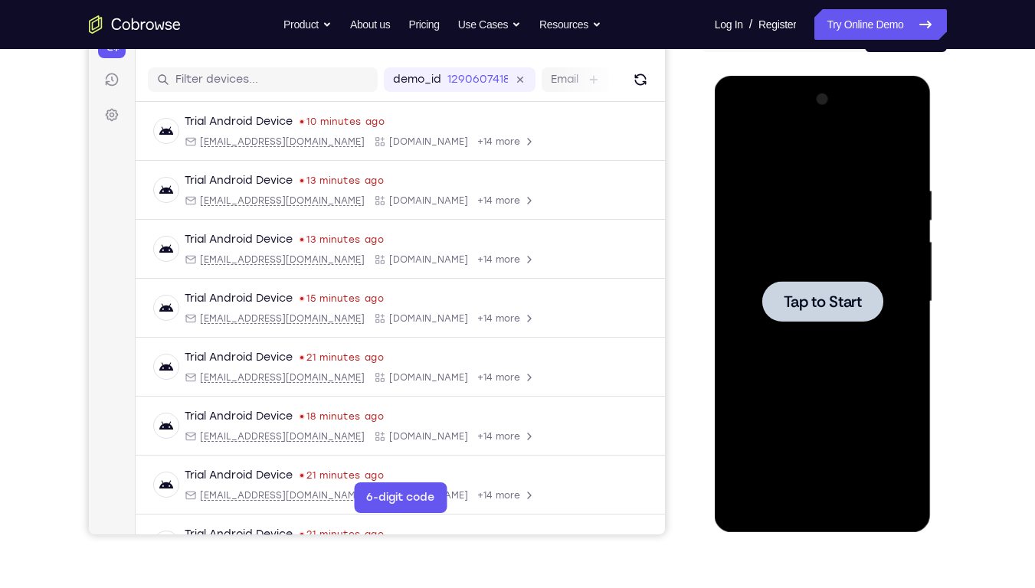
click at [830, 278] on div at bounding box center [822, 301] width 193 height 429
drag, startPoint x: 830, startPoint y: 278, endPoint x: 824, endPoint y: 313, distance: 35.8
click at [824, 313] on div at bounding box center [822, 301] width 121 height 41
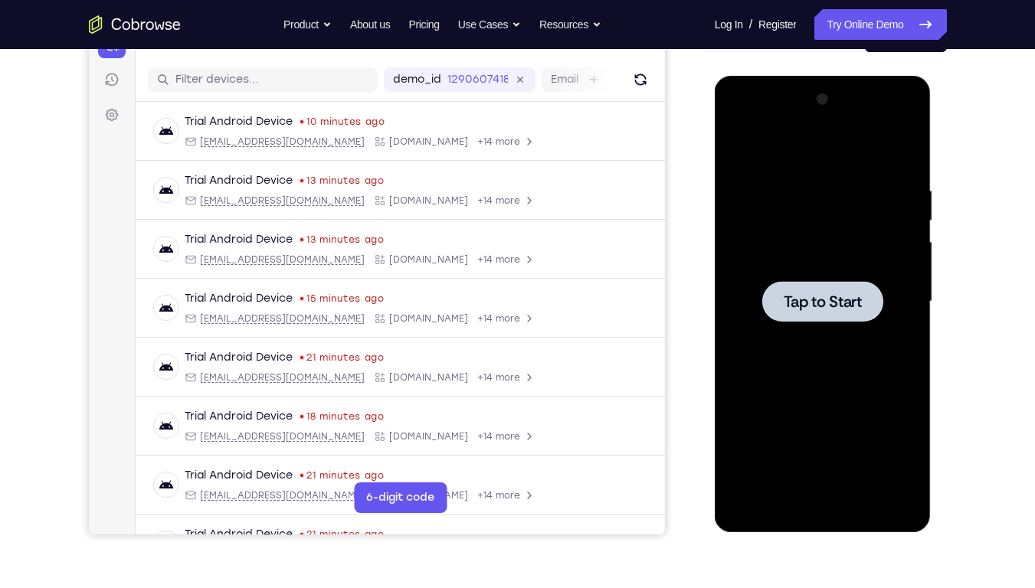
click at [824, 313] on div at bounding box center [822, 301] width 121 height 41
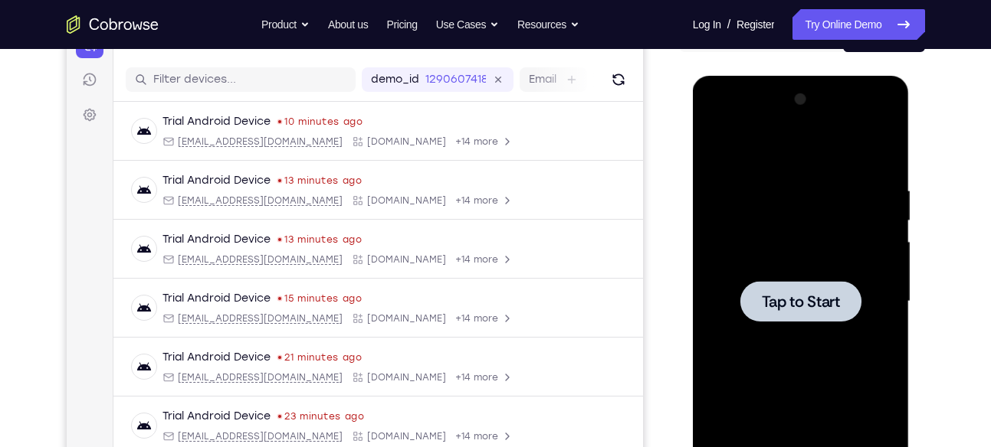
click at [808, 287] on div at bounding box center [800, 301] width 121 height 41
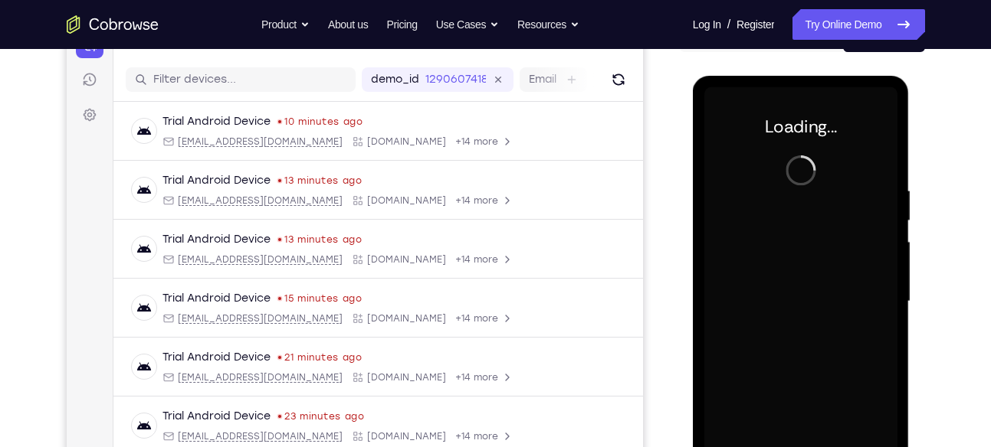
click at [808, 287] on div at bounding box center [800, 301] width 193 height 429
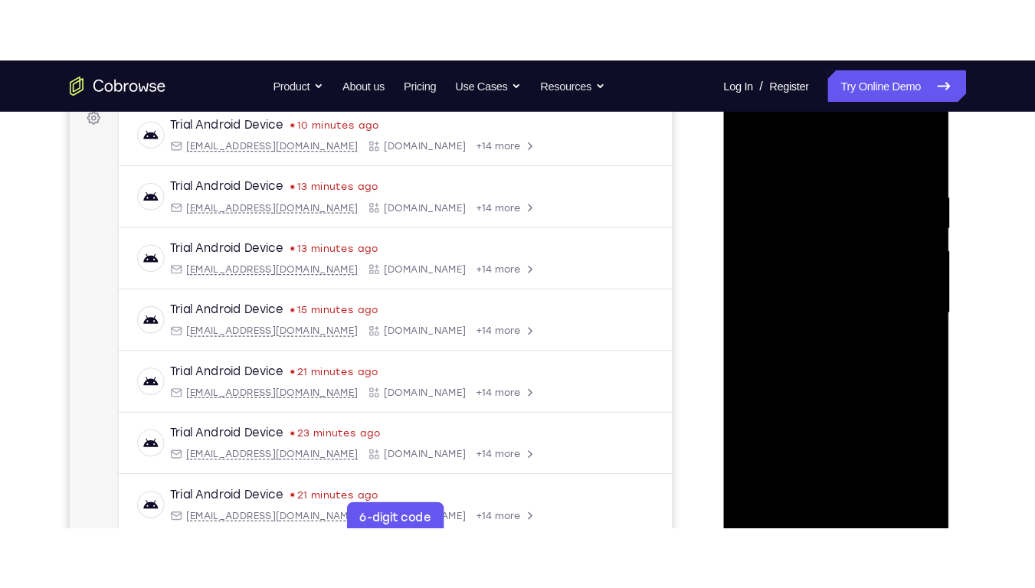
scroll to position [241, 0]
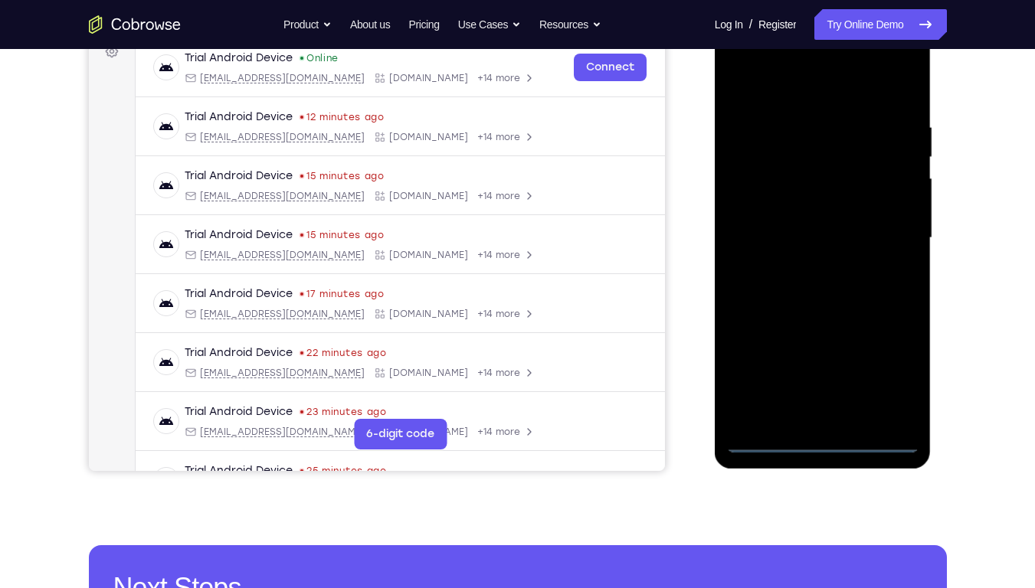
click at [830, 447] on div at bounding box center [822, 238] width 193 height 429
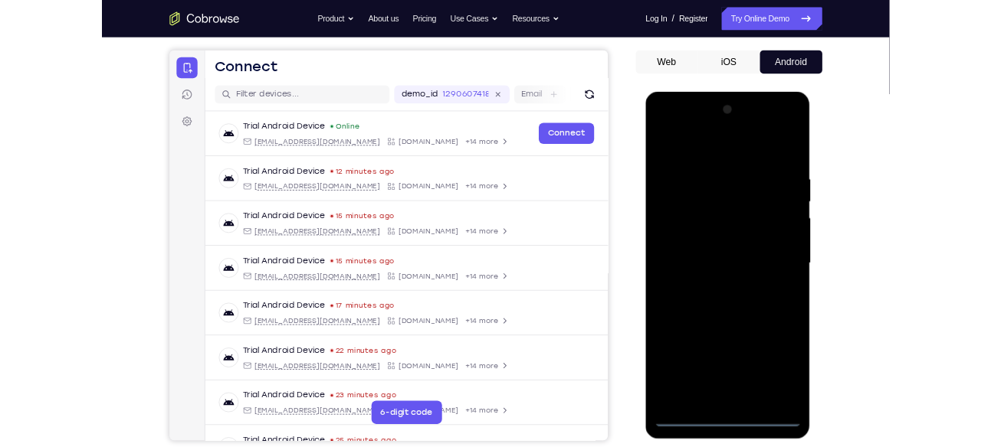
scroll to position [133, 0]
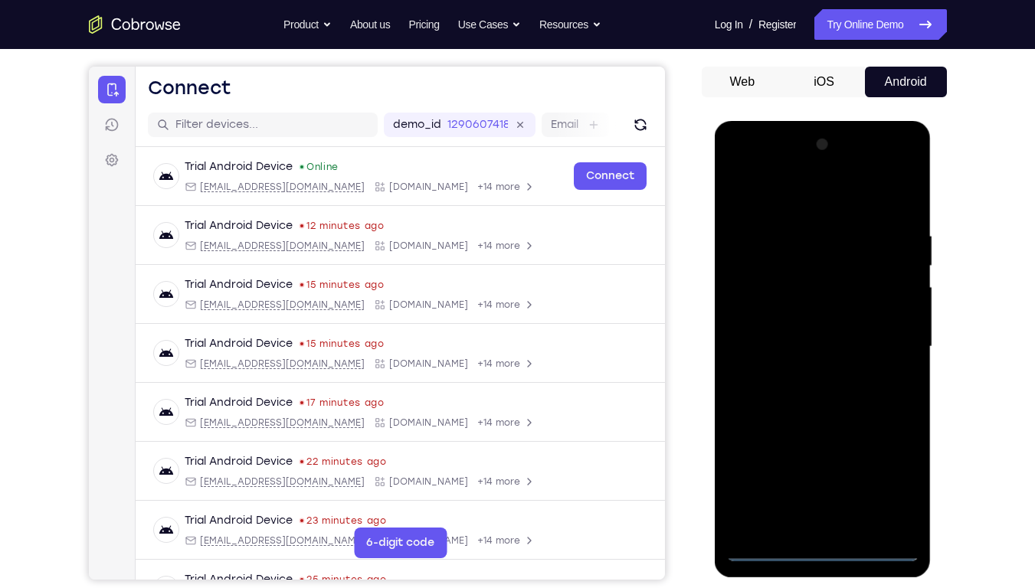
click at [885, 447] on div at bounding box center [822, 347] width 193 height 429
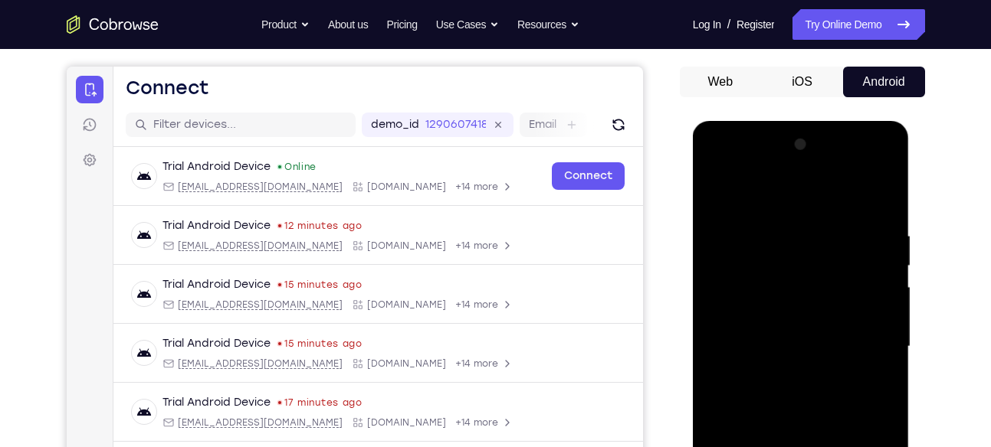
click at [806, 194] on div at bounding box center [800, 347] width 193 height 429
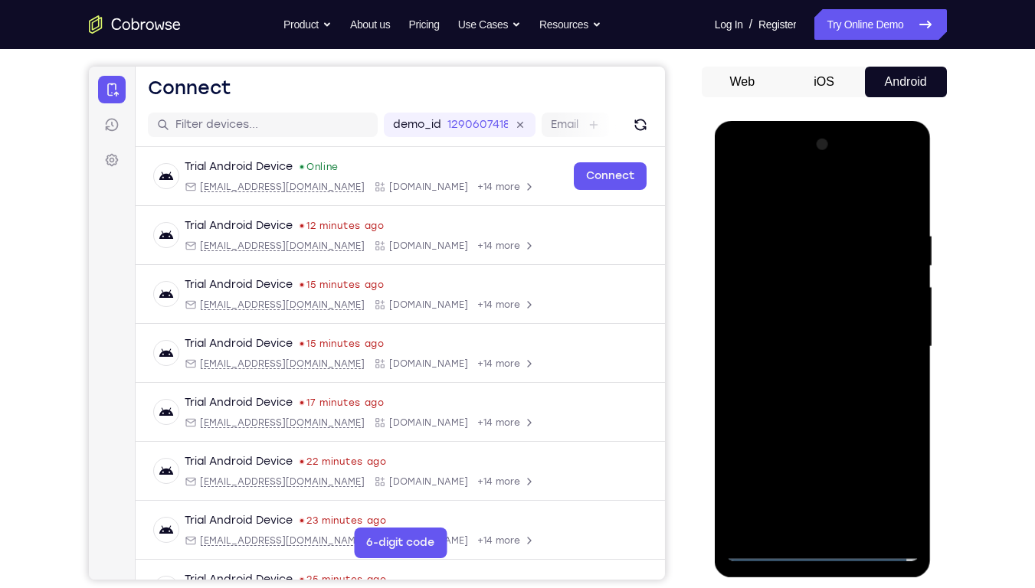
click at [888, 326] on div at bounding box center [822, 347] width 193 height 429
click at [807, 377] on div at bounding box center [822, 347] width 193 height 429
click at [794, 336] on div at bounding box center [822, 347] width 193 height 429
click at [879, 332] on div at bounding box center [822, 347] width 193 height 429
click at [813, 333] on div at bounding box center [822, 347] width 193 height 429
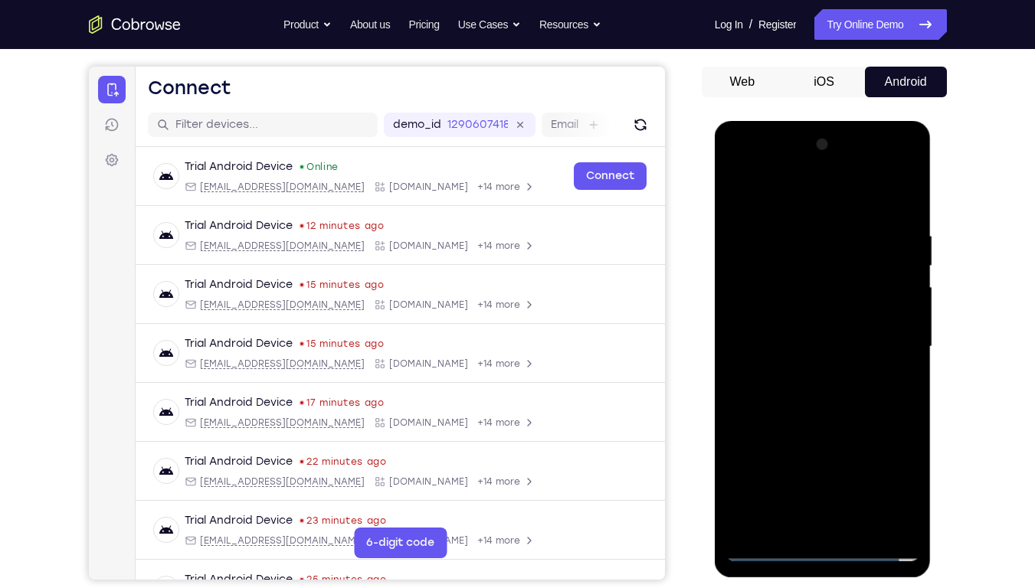
click at [813, 333] on div at bounding box center [822, 347] width 193 height 429
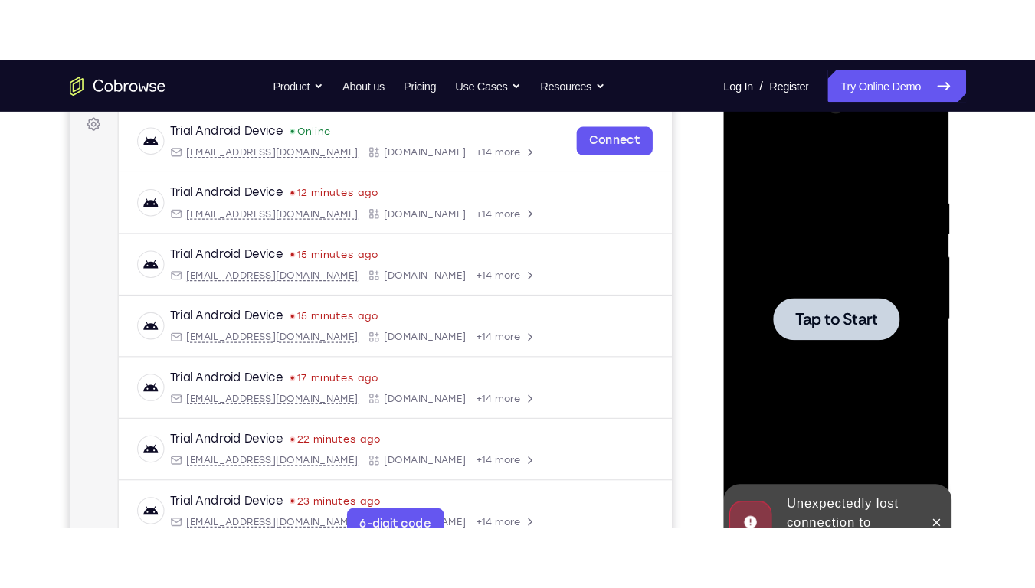
scroll to position [232, 0]
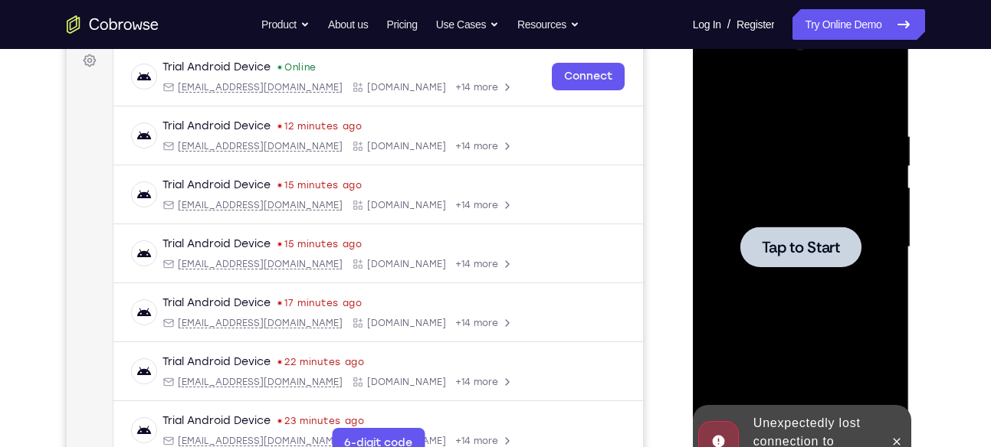
click at [781, 243] on span "Tap to Start" at bounding box center [800, 247] width 78 height 15
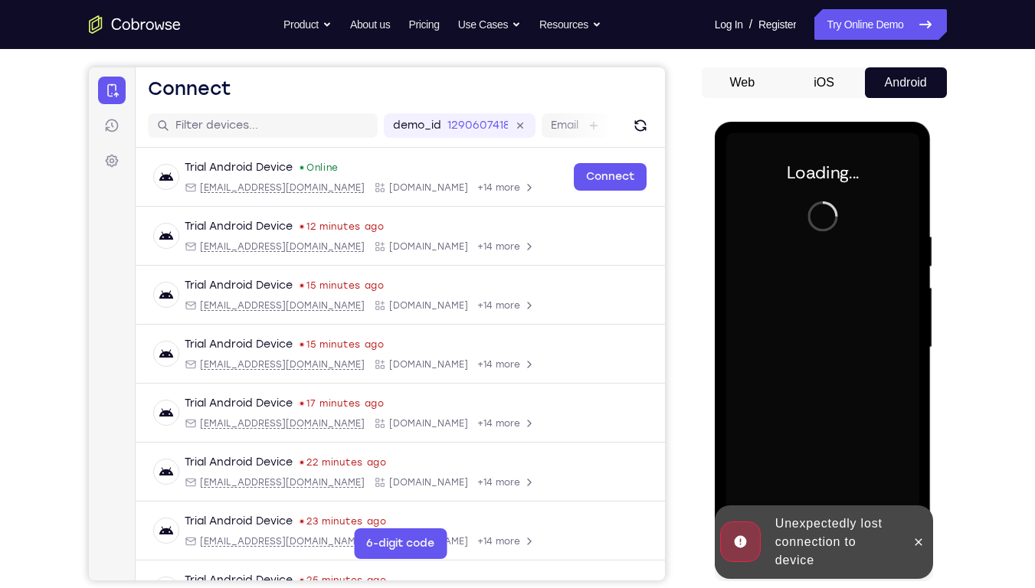
scroll to position [126, 0]
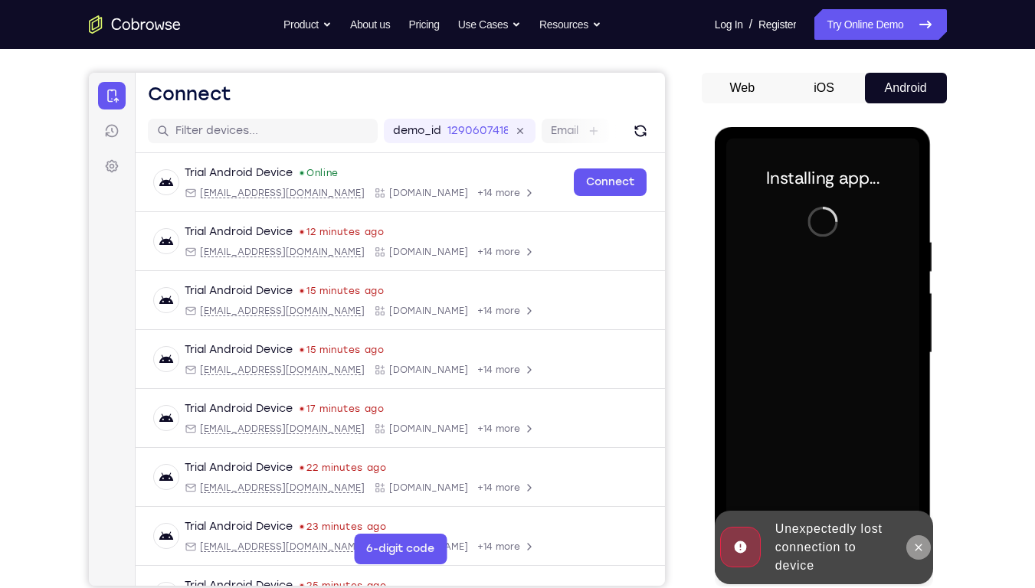
click at [915, 447] on icon at bounding box center [918, 548] width 12 height 12
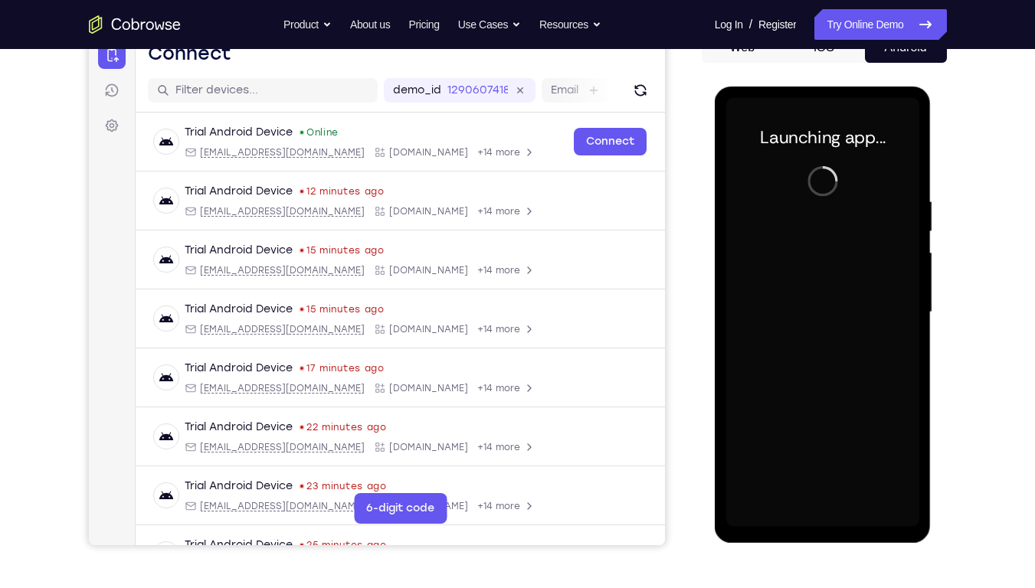
scroll to position [169, 0]
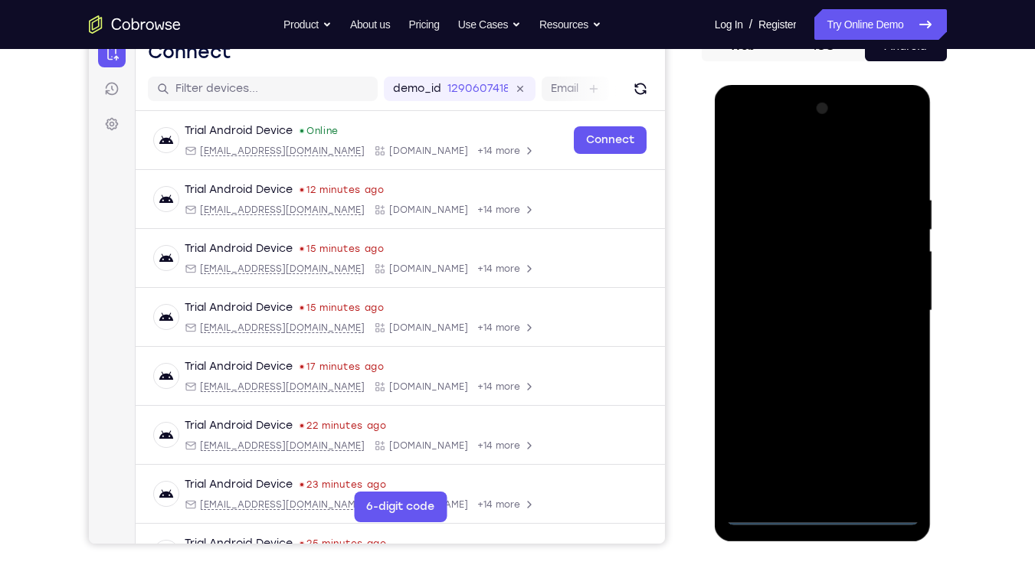
click at [826, 447] on div at bounding box center [822, 311] width 193 height 429
click at [892, 444] on div at bounding box center [822, 311] width 193 height 429
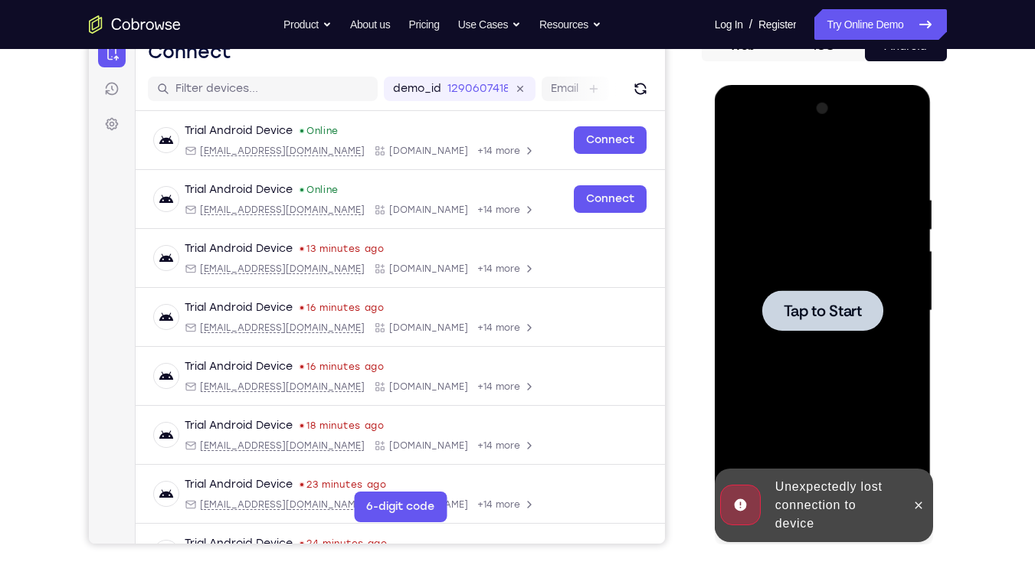
click at [818, 303] on span "Tap to Start" at bounding box center [823, 310] width 78 height 15
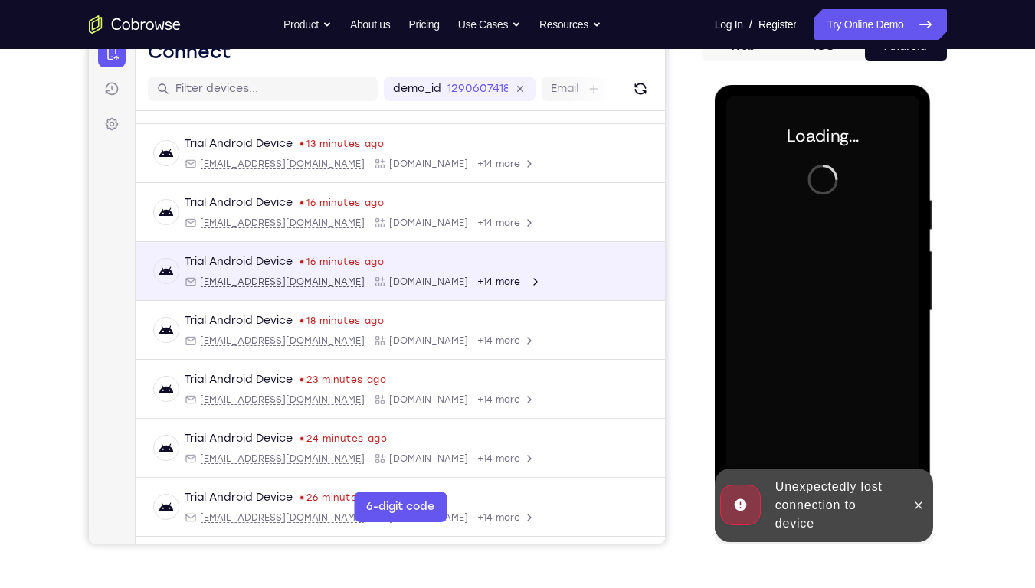
scroll to position [0, 0]
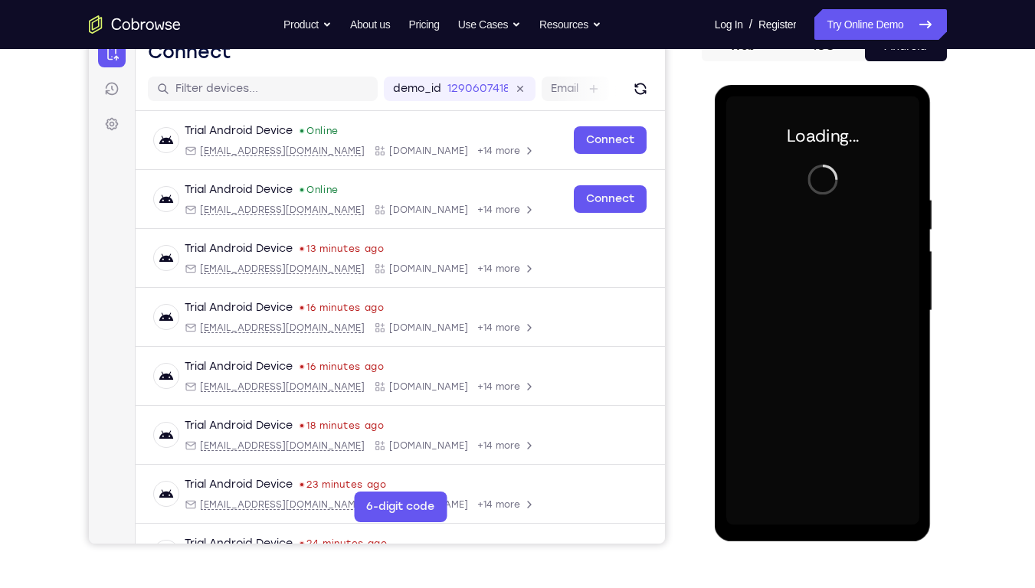
click at [840, 398] on div at bounding box center [822, 311] width 193 height 429
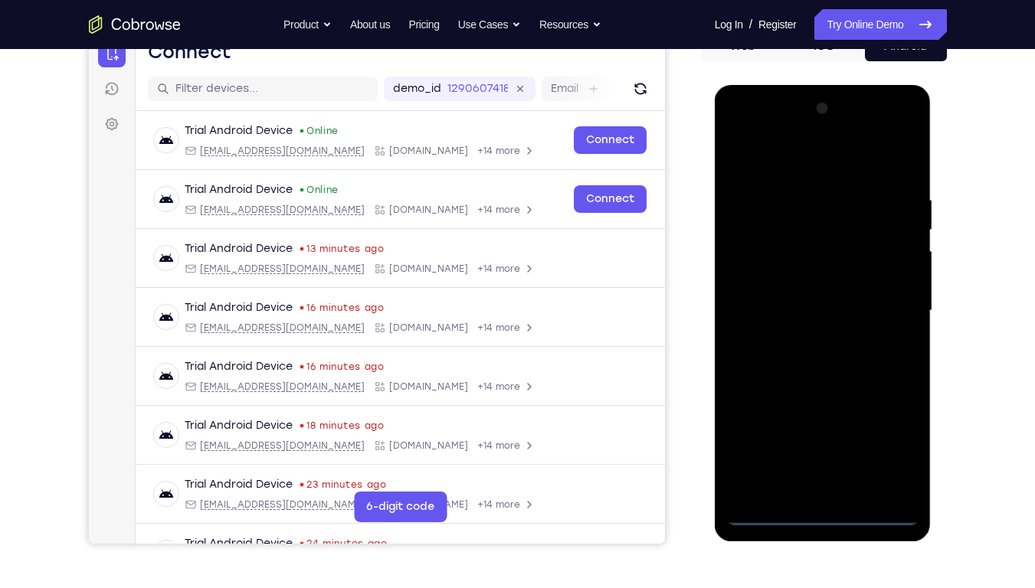
click at [824, 447] on div at bounding box center [822, 311] width 193 height 429
click at [889, 447] on div at bounding box center [822, 311] width 193 height 429
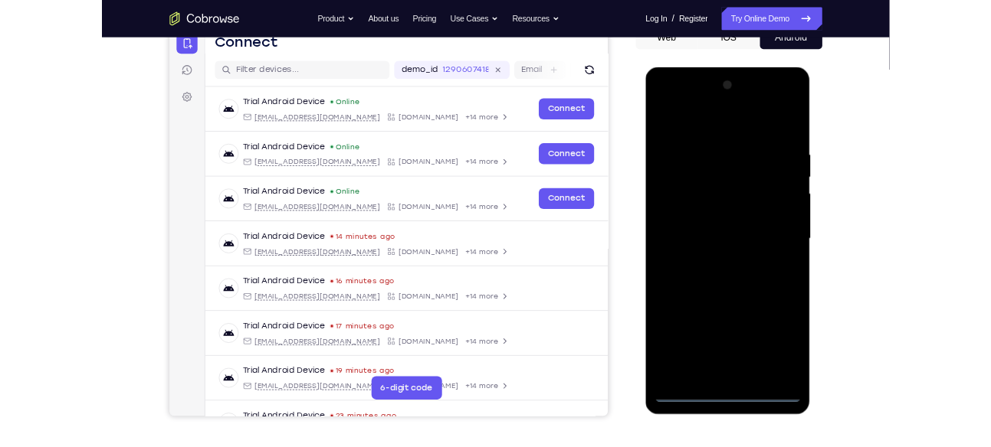
scroll to position [162, 0]
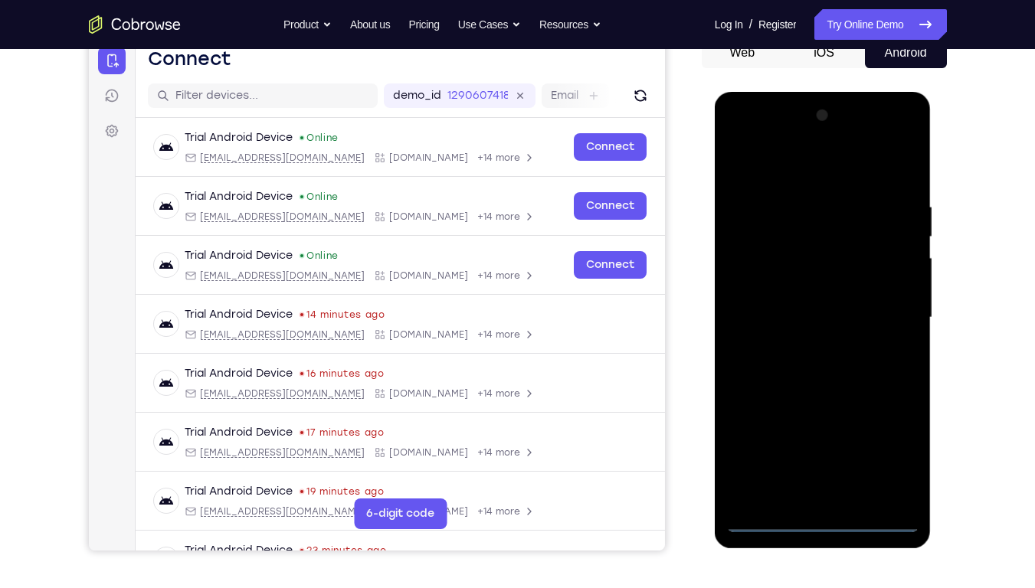
click at [778, 173] on div at bounding box center [822, 317] width 193 height 429
click at [884, 313] on div at bounding box center [822, 317] width 193 height 429
click at [805, 342] on div at bounding box center [822, 317] width 193 height 429
click at [818, 304] on div at bounding box center [822, 317] width 193 height 429
click at [768, 290] on div at bounding box center [822, 317] width 193 height 429
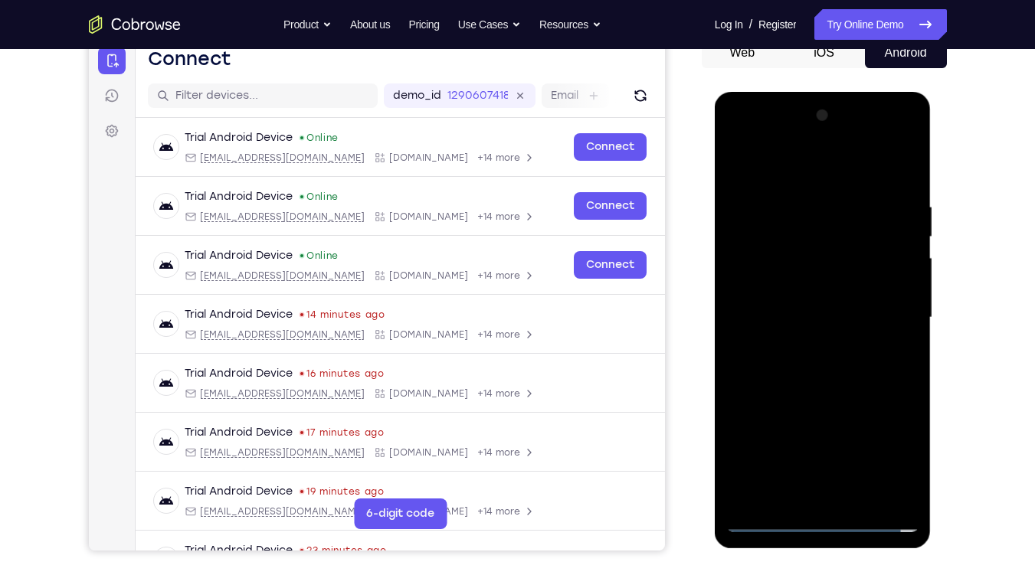
click at [820, 312] on div at bounding box center [822, 317] width 193 height 429
click at [827, 359] on div at bounding box center [822, 317] width 193 height 429
click at [894, 339] on div at bounding box center [822, 317] width 193 height 429
click at [787, 319] on div at bounding box center [822, 317] width 193 height 429
click at [801, 320] on div at bounding box center [822, 317] width 193 height 429
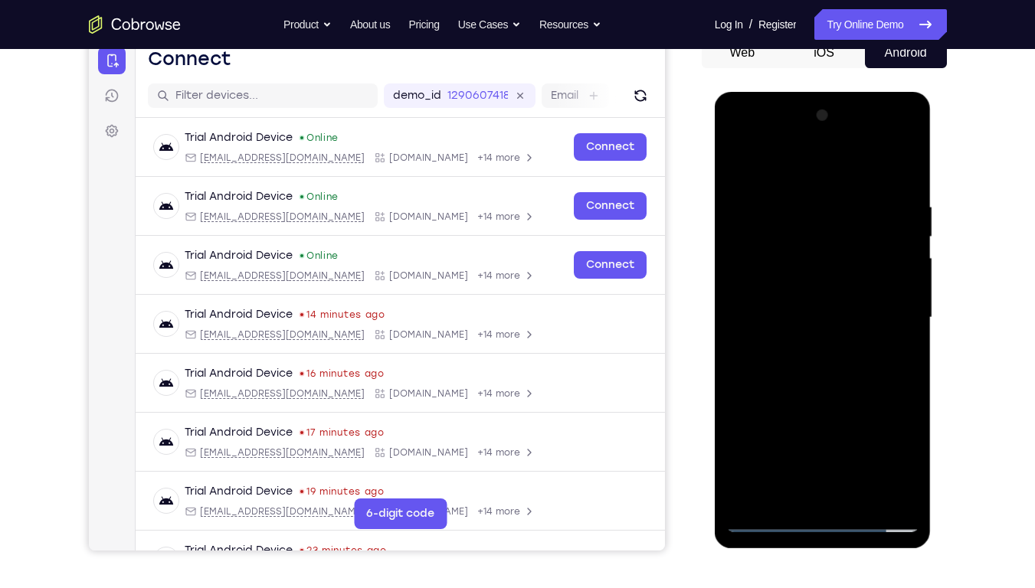
click at [826, 361] on div at bounding box center [822, 317] width 193 height 429
click at [830, 339] on div at bounding box center [822, 317] width 193 height 429
click at [799, 241] on div at bounding box center [822, 317] width 193 height 429
click at [802, 273] on div at bounding box center [822, 317] width 193 height 429
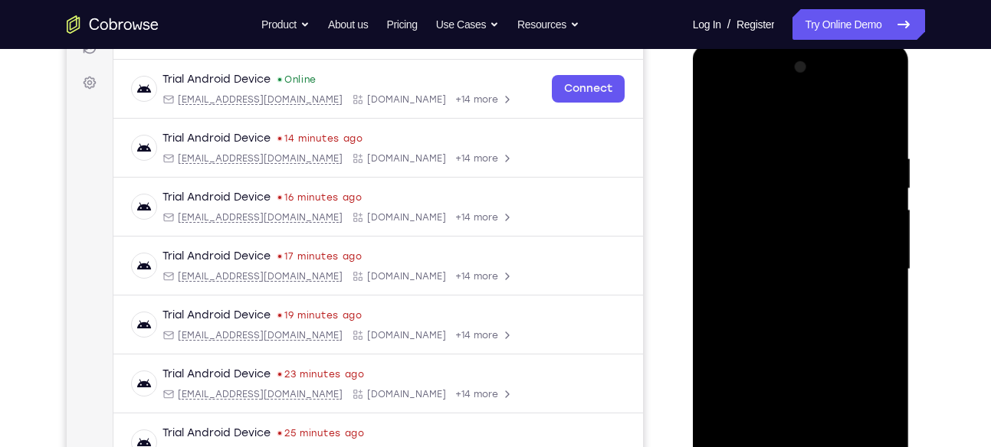
scroll to position [209, 0]
click at [791, 266] on div at bounding box center [800, 270] width 193 height 429
click at [755, 205] on div at bounding box center [800, 270] width 193 height 429
click at [757, 240] on div at bounding box center [800, 270] width 193 height 429
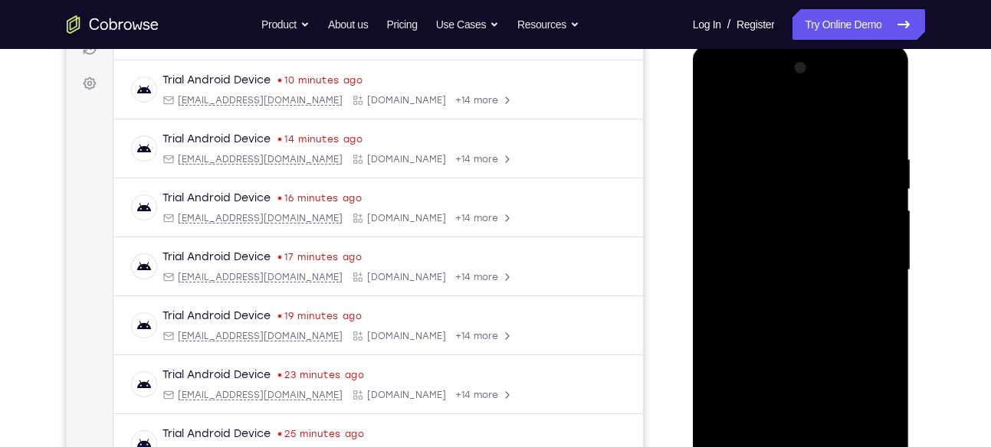
click at [876, 132] on div at bounding box center [800, 270] width 193 height 429
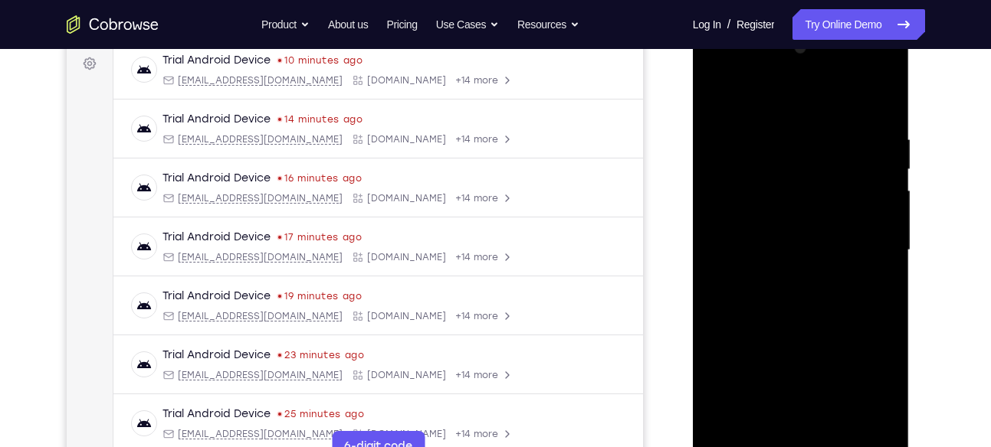
scroll to position [231, 0]
click at [839, 427] on div at bounding box center [800, 248] width 193 height 429
click at [811, 307] on div at bounding box center [800, 248] width 193 height 429
click at [863, 270] on div at bounding box center [800, 248] width 193 height 429
click at [779, 362] on div at bounding box center [800, 248] width 193 height 429
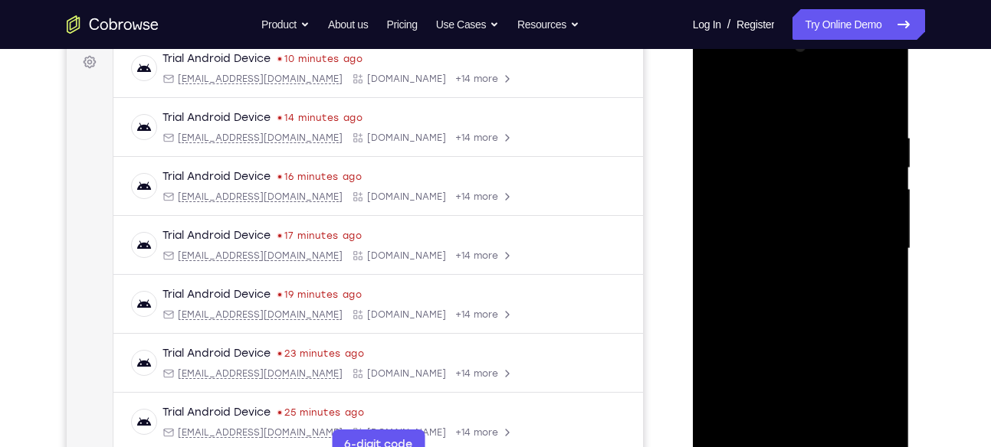
drag, startPoint x: 801, startPoint y: 220, endPoint x: 795, endPoint y: 352, distance: 131.9
click at [795, 352] on div at bounding box center [800, 248] width 193 height 429
drag, startPoint x: 824, startPoint y: 191, endPoint x: 810, endPoint y: 350, distance: 159.9
click at [810, 350] on div at bounding box center [800, 248] width 193 height 429
drag, startPoint x: 794, startPoint y: 155, endPoint x: 804, endPoint y: 310, distance: 155.1
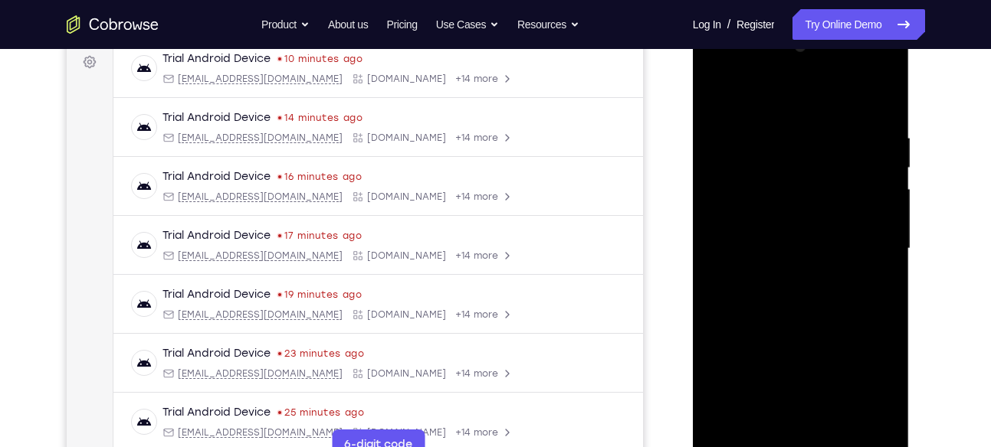
click at [804, 310] on div at bounding box center [800, 248] width 193 height 429
drag, startPoint x: 789, startPoint y: 152, endPoint x: 788, endPoint y: 296, distance: 144.0
click at [788, 296] on div at bounding box center [800, 248] width 193 height 429
click at [717, 99] on div at bounding box center [800, 248] width 193 height 429
click at [788, 326] on div at bounding box center [800, 248] width 193 height 429
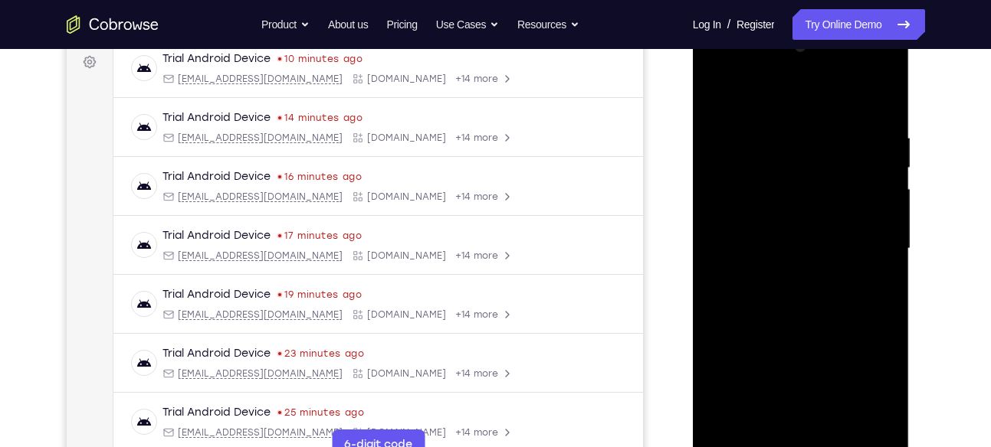
click at [796, 198] on div at bounding box center [800, 248] width 193 height 429
click at [742, 95] on div at bounding box center [800, 248] width 193 height 429
click at [748, 418] on div at bounding box center [800, 248] width 193 height 429
click at [880, 284] on div at bounding box center [800, 248] width 193 height 429
click at [718, 99] on div at bounding box center [800, 248] width 193 height 429
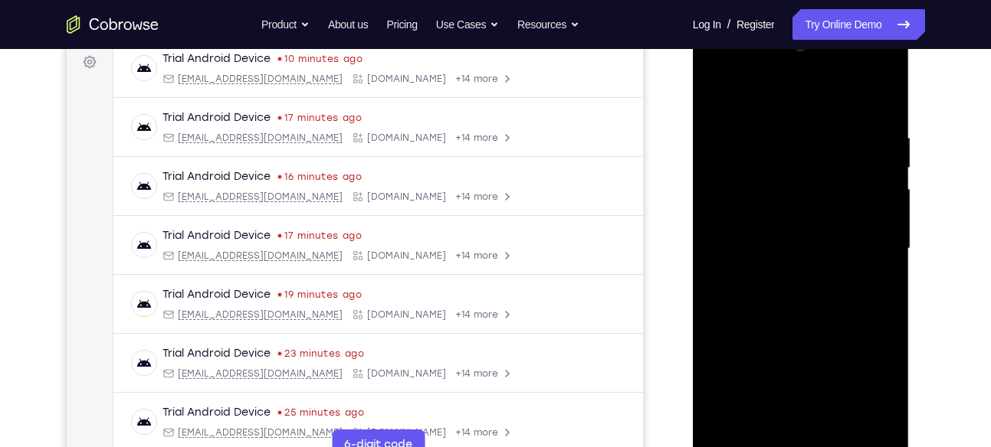
click at [886, 167] on div at bounding box center [800, 248] width 193 height 429
drag, startPoint x: 739, startPoint y: 164, endPoint x: 844, endPoint y: 163, distance: 105.7
click at [844, 163] on div at bounding box center [800, 248] width 193 height 429
click at [731, 140] on div at bounding box center [800, 248] width 193 height 429
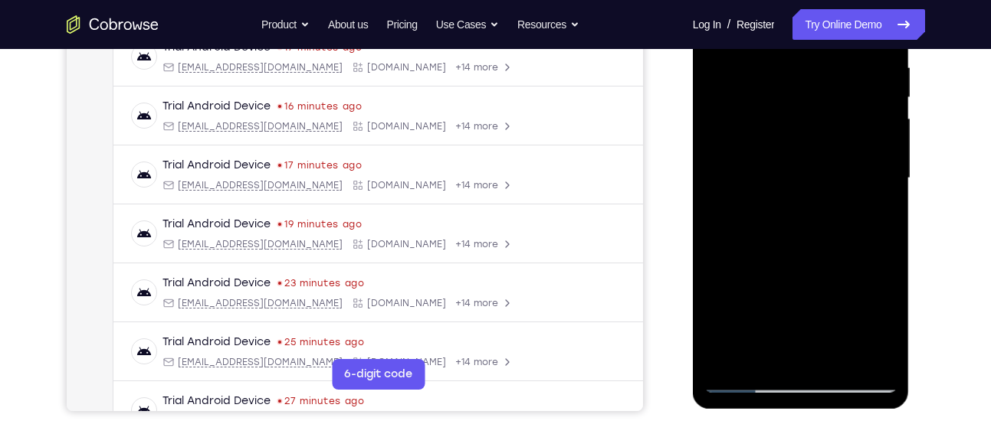
scroll to position [300, 0]
click at [793, 88] on div at bounding box center [800, 179] width 193 height 429
click at [759, 352] on div at bounding box center [800, 179] width 193 height 429
drag, startPoint x: 790, startPoint y: 305, endPoint x: 804, endPoint y: 126, distance: 179.0
click at [804, 126] on div at bounding box center [800, 179] width 193 height 429
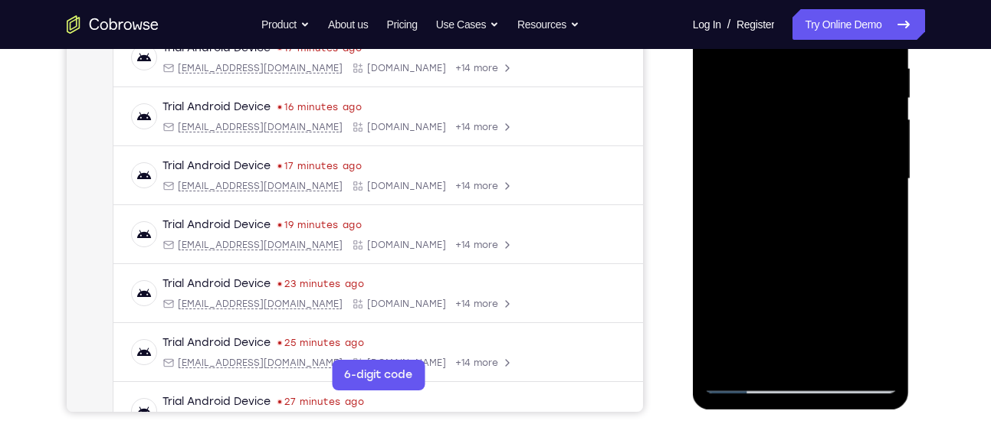
drag, startPoint x: 794, startPoint y: 329, endPoint x: 804, endPoint y: 199, distance: 129.8
click at [804, 199] on div at bounding box center [800, 179] width 193 height 429
drag, startPoint x: 827, startPoint y: 277, endPoint x: 834, endPoint y: 305, distance: 29.2
click at [834, 305] on div at bounding box center [800, 179] width 193 height 429
click at [839, 250] on div at bounding box center [800, 179] width 193 height 429
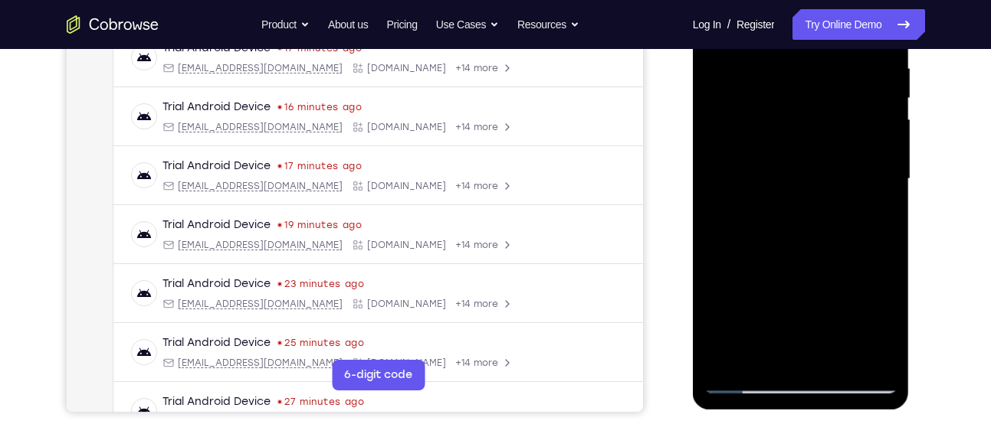
click at [842, 270] on div at bounding box center [800, 179] width 193 height 429
click at [742, 386] on div at bounding box center [800, 179] width 193 height 429
click at [761, 352] on div at bounding box center [800, 179] width 193 height 429
click at [718, 267] on div at bounding box center [800, 179] width 193 height 429
drag, startPoint x: 806, startPoint y: 312, endPoint x: 811, endPoint y: 130, distance: 181.6
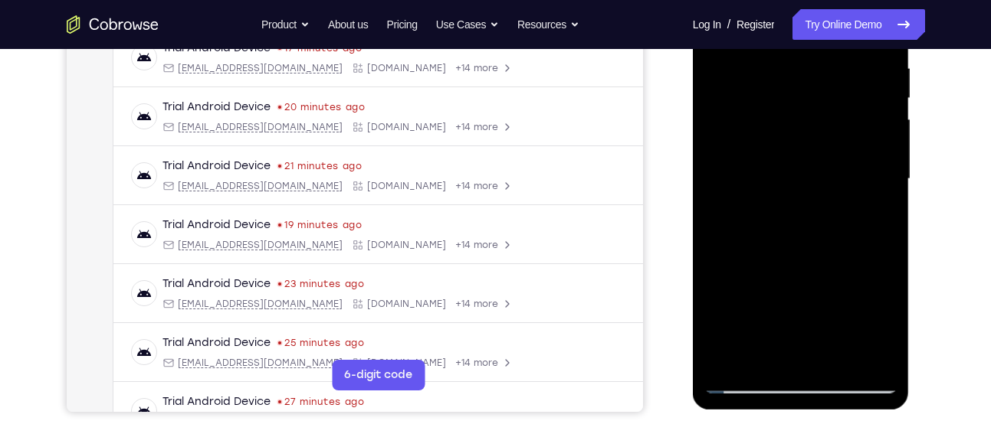
click at [811, 130] on div at bounding box center [800, 179] width 193 height 429
drag, startPoint x: 827, startPoint y: 325, endPoint x: 827, endPoint y: 203, distance: 121.8
click at [827, 203] on div at bounding box center [800, 179] width 193 height 429
click at [819, 264] on div at bounding box center [800, 179] width 193 height 429
click at [742, 384] on div at bounding box center [800, 179] width 193 height 429
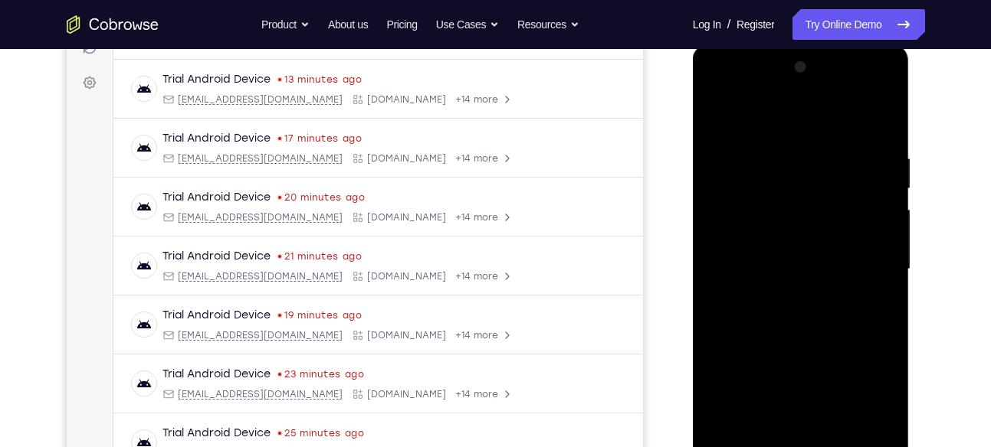
scroll to position [208, 0]
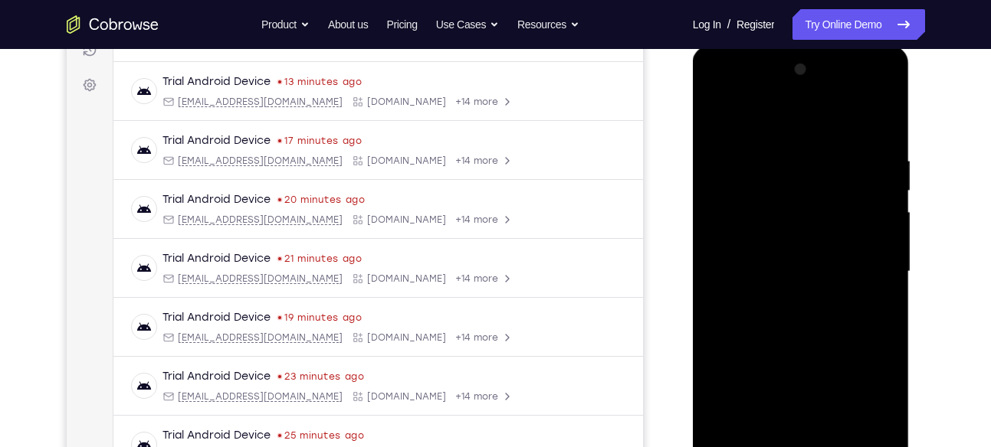
click at [879, 120] on div at bounding box center [800, 271] width 193 height 429
click at [885, 184] on div at bounding box center [800, 271] width 193 height 429
click at [874, 220] on div at bounding box center [800, 271] width 193 height 429
click at [840, 143] on div at bounding box center [800, 271] width 193 height 429
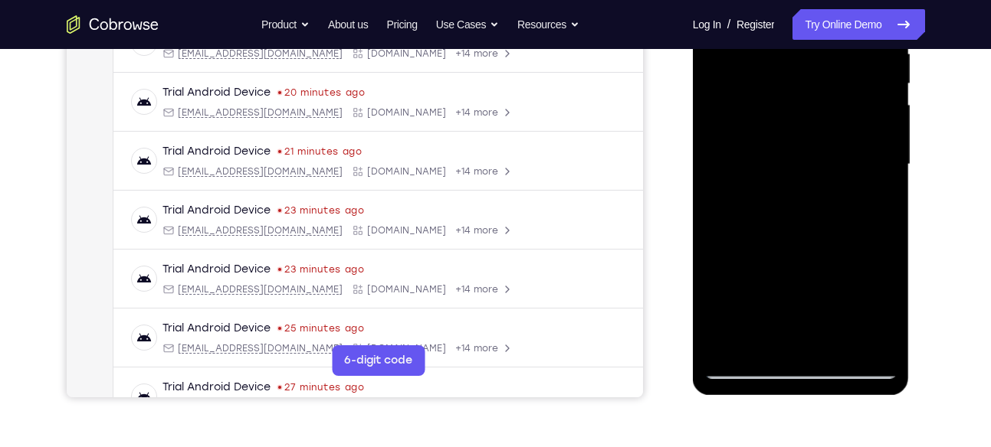
scroll to position [328, 0]
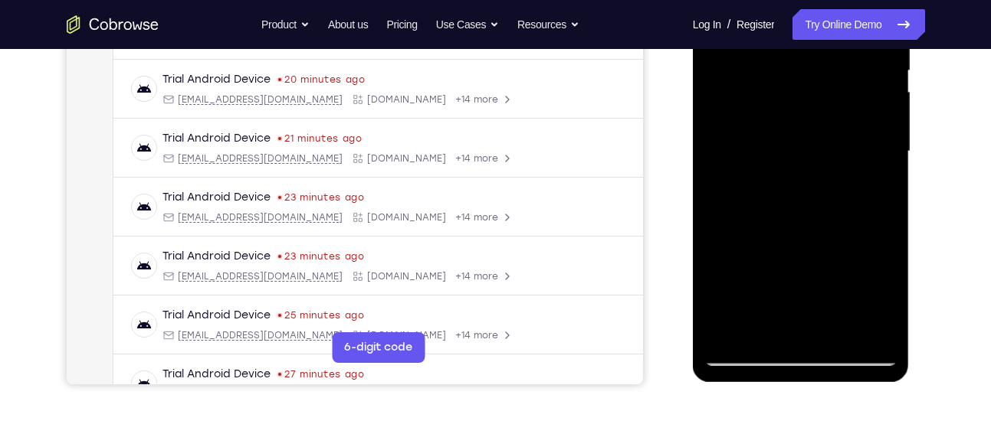
click at [748, 347] on div at bounding box center [800, 151] width 193 height 429
